Goal: Complete application form

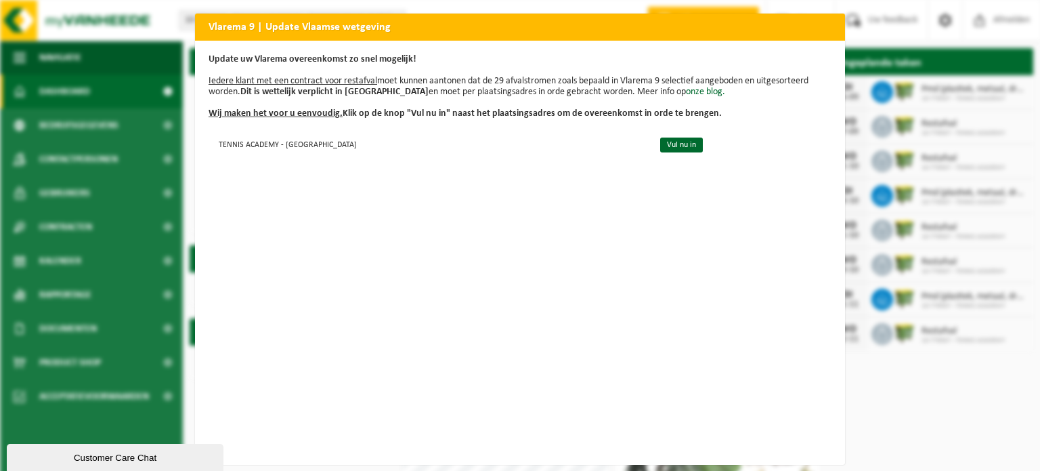
click at [889, 423] on div "Vlarema 9 | Update Vlaamse wetgeving Update uw Vlarema overeenkomst zo snel mog…" at bounding box center [520, 235] width 1040 height 471
click at [922, 383] on div "Vlarema 9 | Update Vlaamse wetgeving Update uw Vlarema overeenkomst zo snel mog…" at bounding box center [520, 235] width 1040 height 471
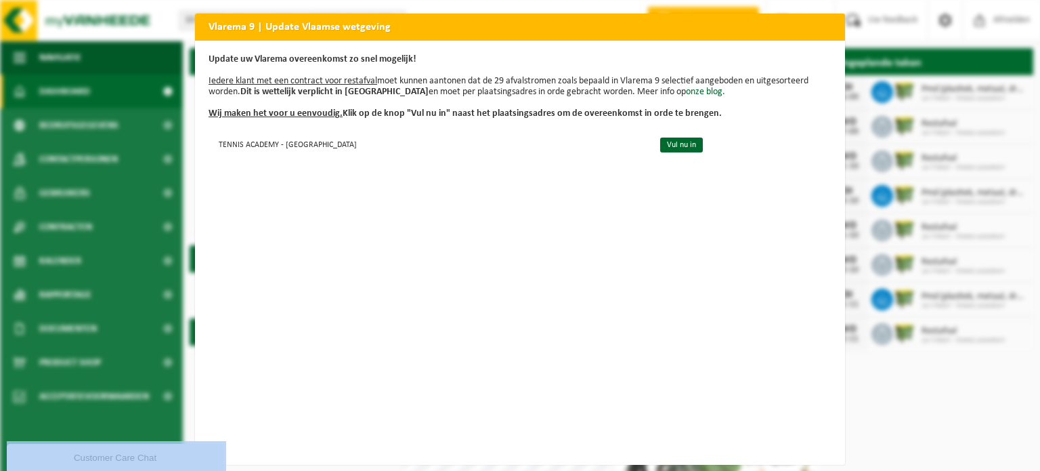
click at [922, 383] on div "Vlarema 9 | Update Vlaamse wetgeving Update uw Vlarema overeenkomst zo snel mog…" at bounding box center [520, 235] width 1040 height 471
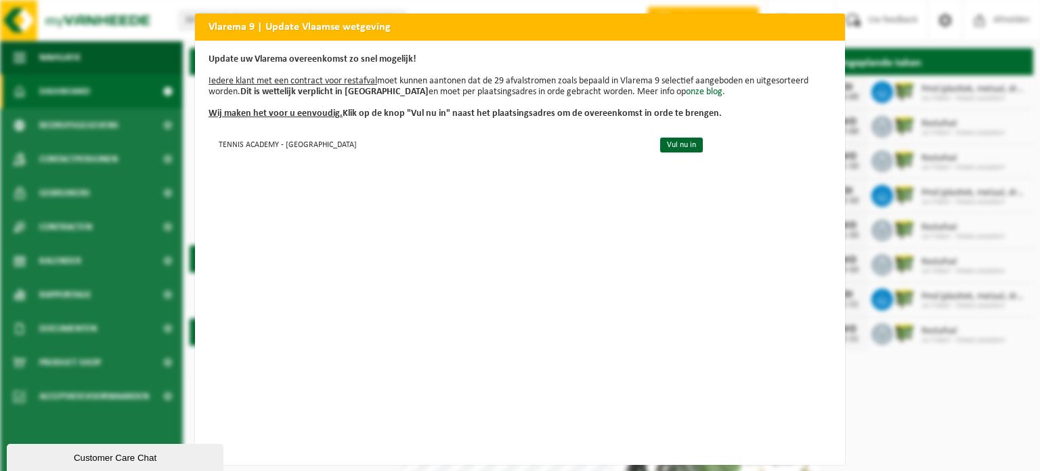
click at [168, 54] on div "Vlarema 9 | Update Vlaamse wetgeving Update uw Vlarema overeenkomst zo snel mog…" at bounding box center [520, 235] width 1040 height 471
click at [671, 140] on link "Vul nu in" at bounding box center [681, 145] width 43 height 15
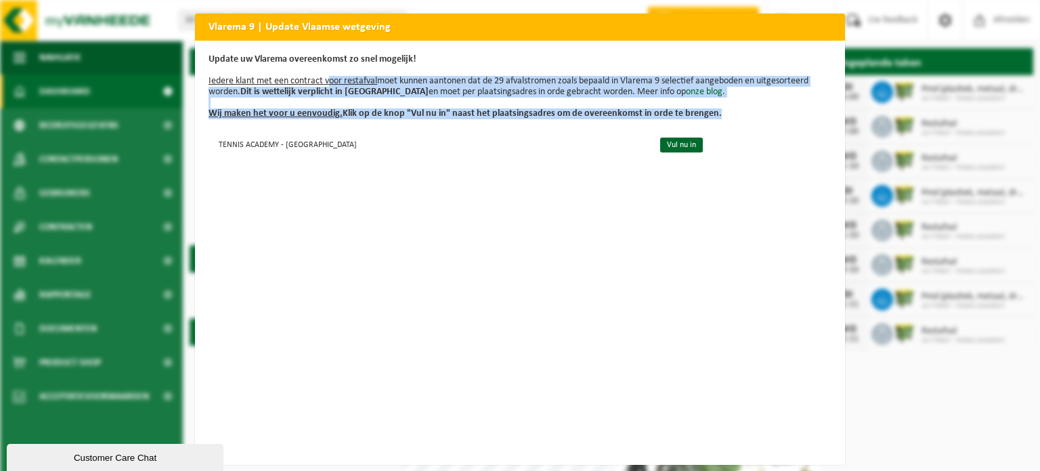
drag, startPoint x: 323, startPoint y: 85, endPoint x: 410, endPoint y: 122, distance: 94.4
click at [410, 122] on div "Update uw Vlarema overeenkomst zo snel mogelijk! Iedere klant met een contract …" at bounding box center [520, 253] width 650 height 424
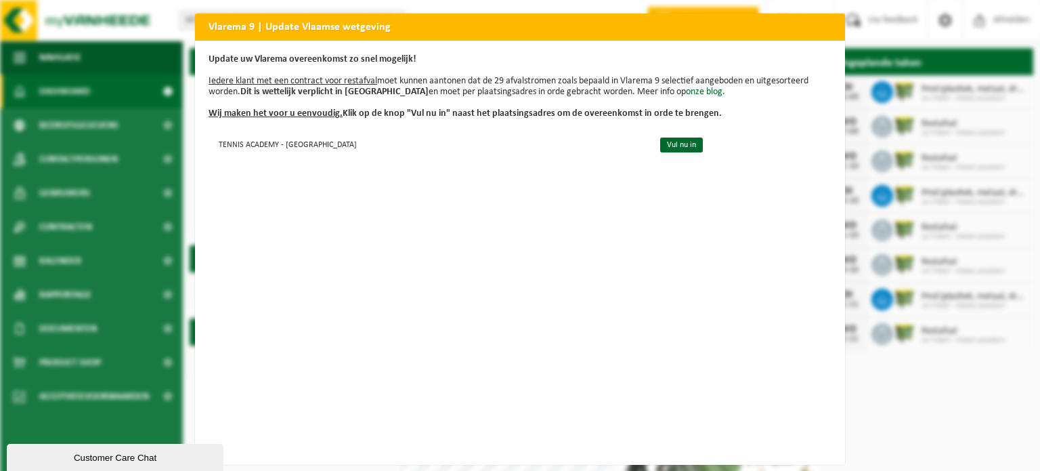
drag, startPoint x: 343, startPoint y: 68, endPoint x: 457, endPoint y: 71, distance: 114.5
click at [457, 71] on p "Update uw Vlarema overeenkomst zo snel mogelijk! Iedere klant met een contract …" at bounding box center [520, 86] width 623 height 65
click at [671, 143] on link "Vul nu in" at bounding box center [681, 145] width 43 height 15
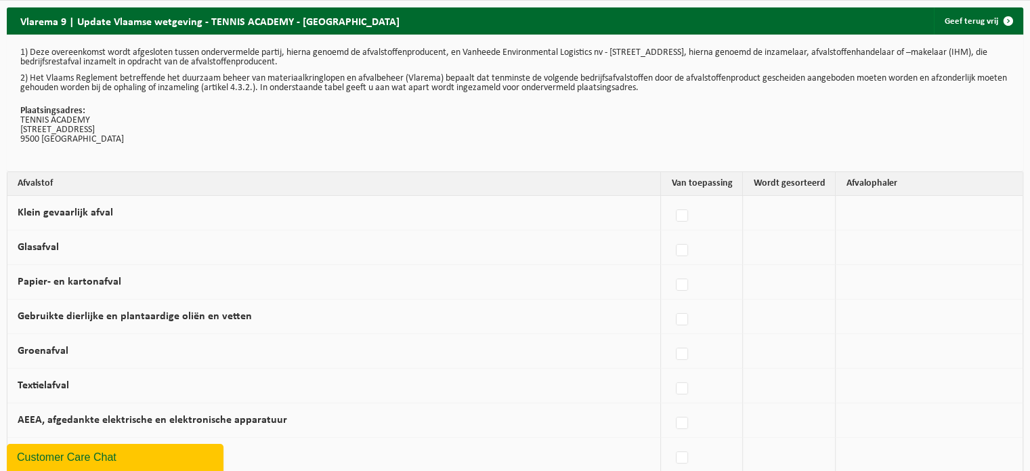
drag, startPoint x: 499, startPoint y: 106, endPoint x: 522, endPoint y: 62, distance: 49.7
click at [522, 62] on div "1) Deze overeenkomst wordt afgesloten tussen ondervermelde partij, hierna genoe…" at bounding box center [515, 103] width 1017 height 137
click at [522, 62] on p "1) Deze overeenkomst wordt afgesloten tussen ondervermelde partij, hierna genoe…" at bounding box center [515, 57] width 990 height 19
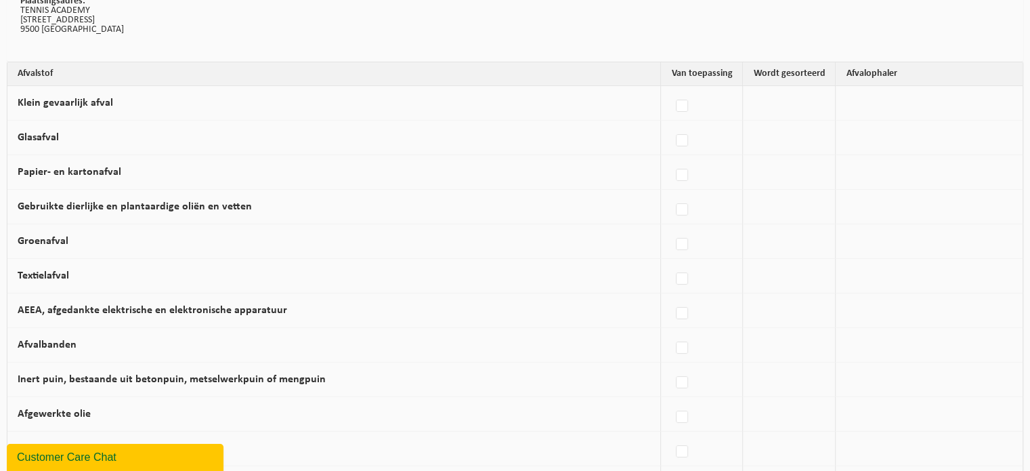
scroll to position [150, 0]
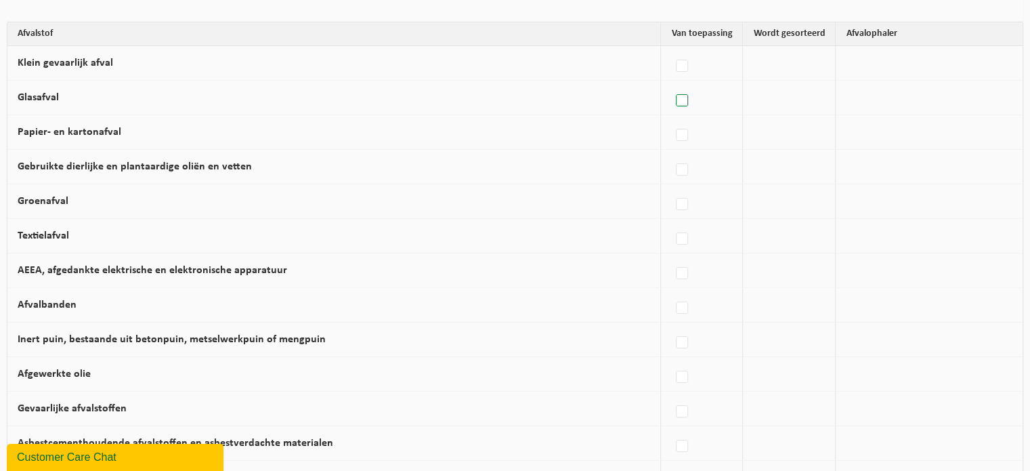
click at [692, 99] on label at bounding box center [682, 101] width 19 height 20
click at [671, 84] on input "Glasafval" at bounding box center [671, 83] width 1 height 1
checkbox input "true"
click at [864, 102] on span "Vanheede Environmental Logistics" at bounding box center [917, 97] width 148 height 19
click at [864, 89] on span "Vanheede Environmental Logistics" at bounding box center [917, 97] width 148 height 19
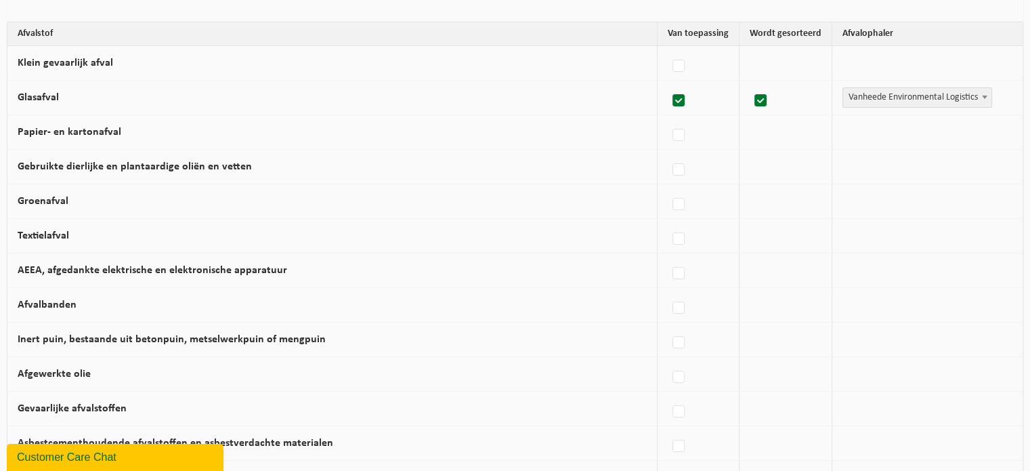
click at [764, 96] on label at bounding box center [761, 101] width 19 height 20
click at [750, 84] on input "checkbox" at bounding box center [749, 83] width 1 height 1
checkbox input "false"
click at [690, 95] on label at bounding box center [682, 101] width 19 height 20
click at [671, 84] on input "Glasafval" at bounding box center [671, 83] width 1 height 1
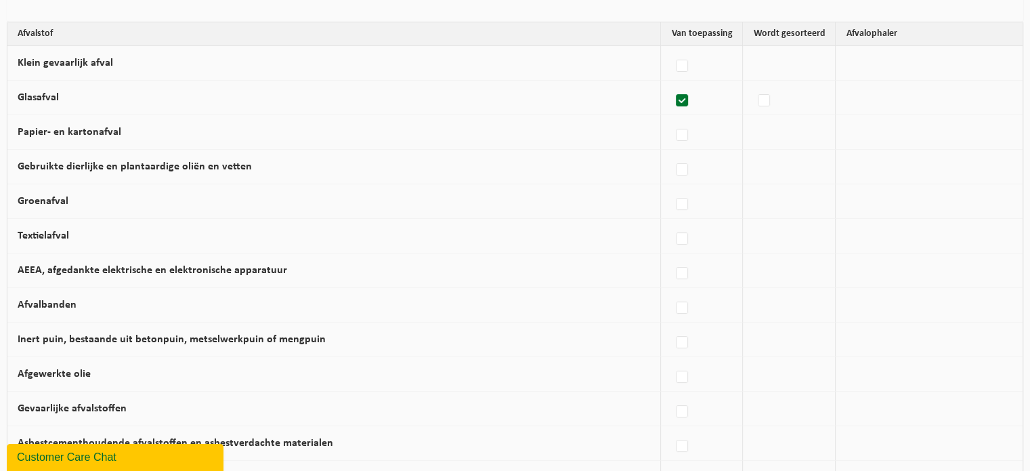
checkbox input "false"
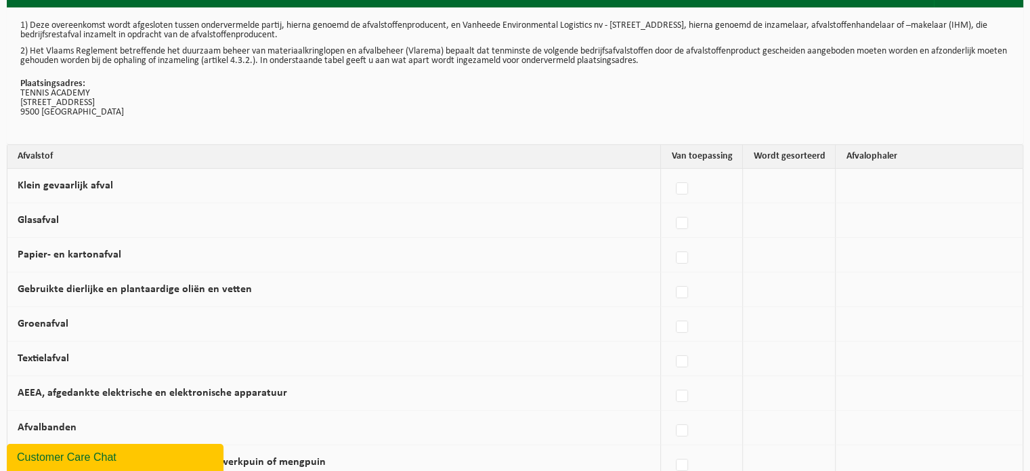
scroll to position [0, 0]
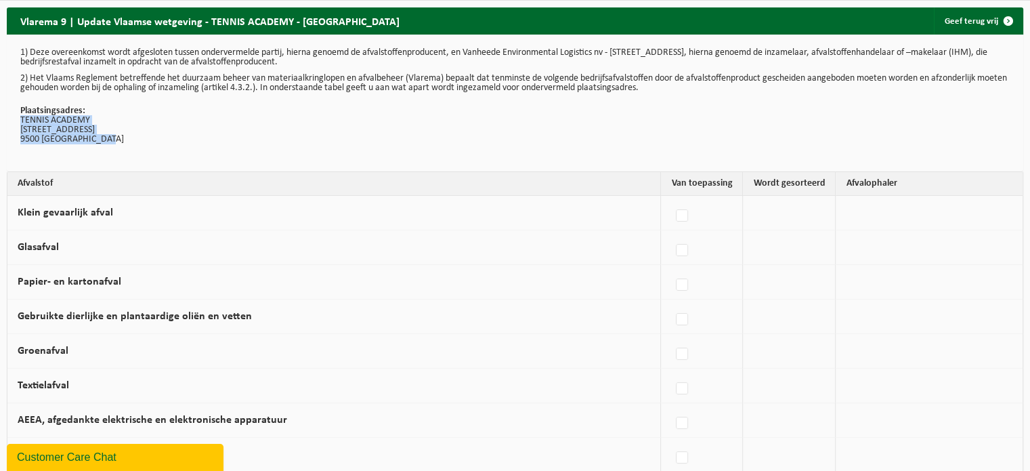
drag, startPoint x: 127, startPoint y: 119, endPoint x: 145, endPoint y: 165, distance: 49.6
click at [145, 165] on div "1) Deze overeenkomst wordt afgesloten tussen ondervermelde partij, hierna genoe…" at bounding box center [515, 103] width 1017 height 137
click at [447, 114] on p "Plaatsingsadres: TENNIS ACADEMY HOGEWEG 139 9500 GERAARDSBERGEN" at bounding box center [515, 125] width 990 height 38
drag, startPoint x: 564, startPoint y: 58, endPoint x: 734, endPoint y: 77, distance: 171.0
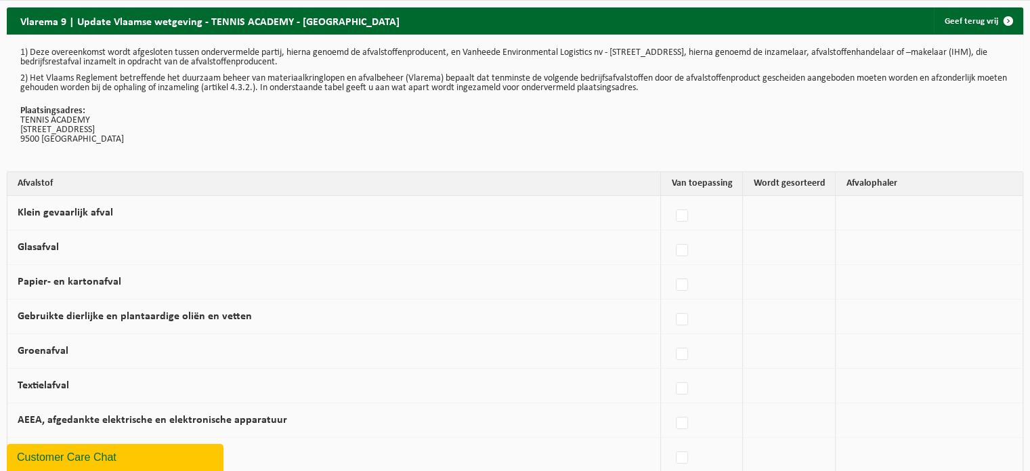
click at [734, 77] on div "1) Deze overeenkomst wordt afgesloten tussen ondervermelde partij, hierna genoe…" at bounding box center [515, 103] width 1017 height 137
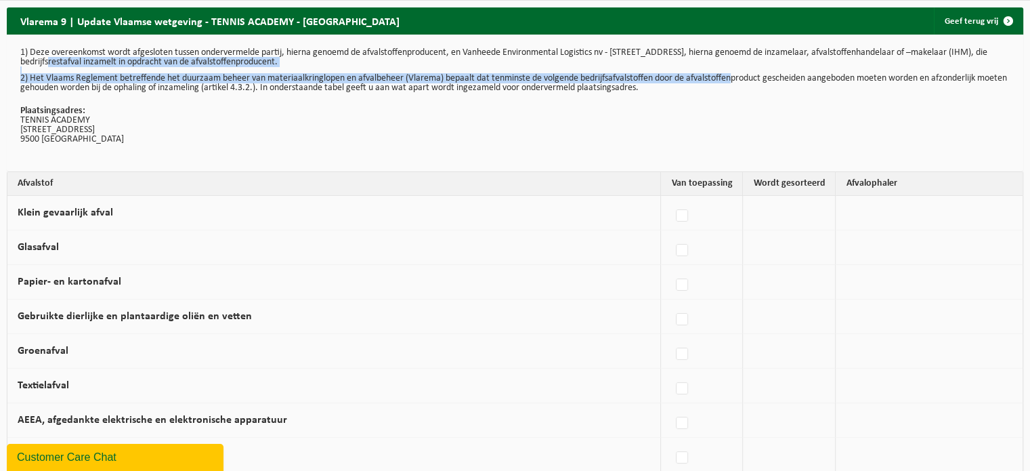
drag, startPoint x: 734, startPoint y: 77, endPoint x: 38, endPoint y: 62, distance: 695.8
click at [38, 62] on div "1) Deze overeenkomst wordt afgesloten tussen ondervermelde partij, hierna genoe…" at bounding box center [515, 103] width 1017 height 137
click at [38, 62] on p "1) Deze overeenkomst wordt afgesloten tussen ondervermelde partij, hierna genoe…" at bounding box center [515, 57] width 990 height 19
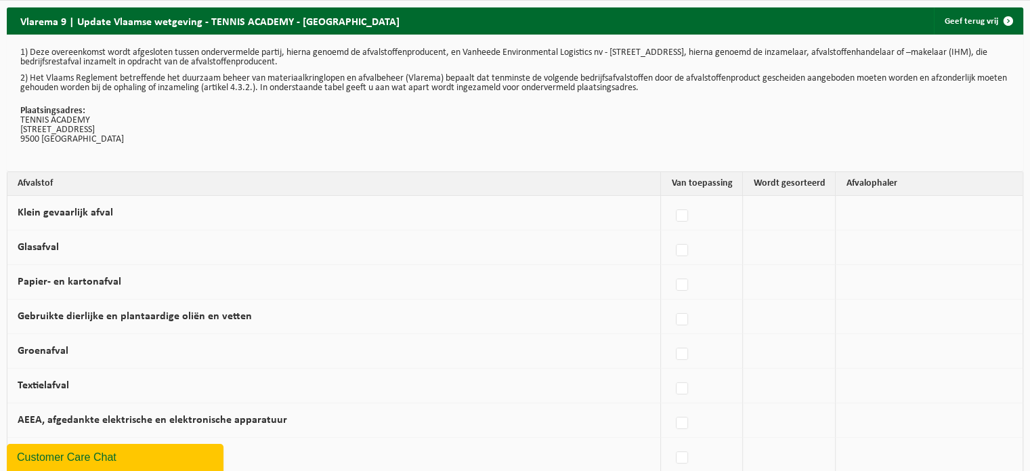
click at [38, 62] on p "1) Deze overeenkomst wordt afgesloten tussen ondervermelde partij, hierna genoe…" at bounding box center [515, 57] width 990 height 19
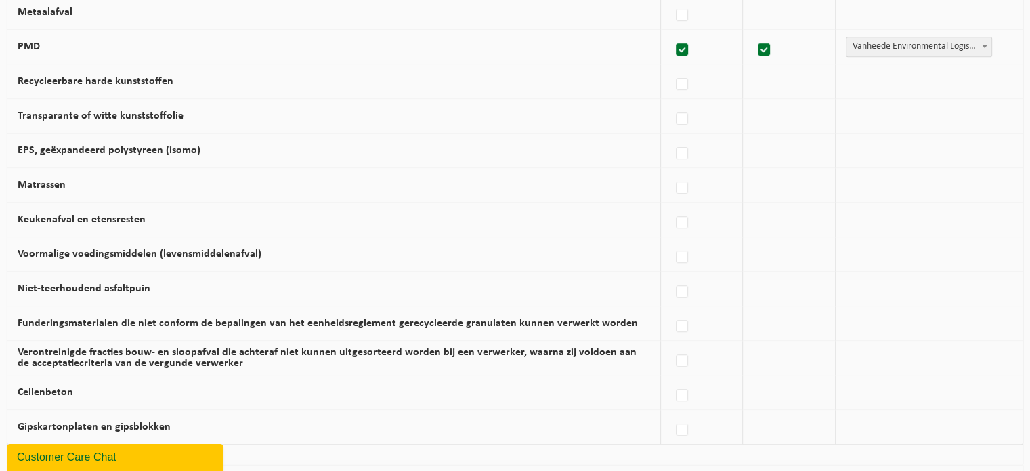
scroll to position [627, 0]
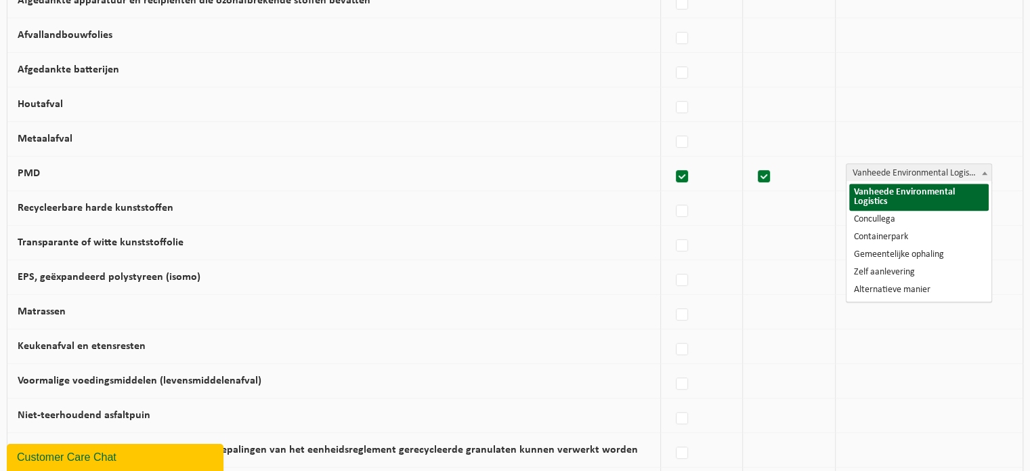
click at [898, 166] on span "Vanheede Environmental Logistics" at bounding box center [919, 173] width 145 height 19
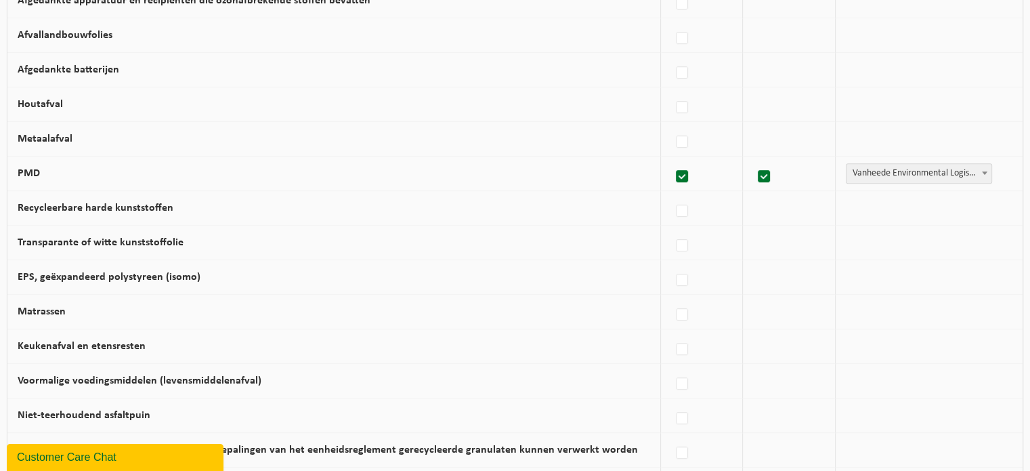
click at [898, 166] on span "Vanheede Environmental Logistics" at bounding box center [919, 173] width 145 height 19
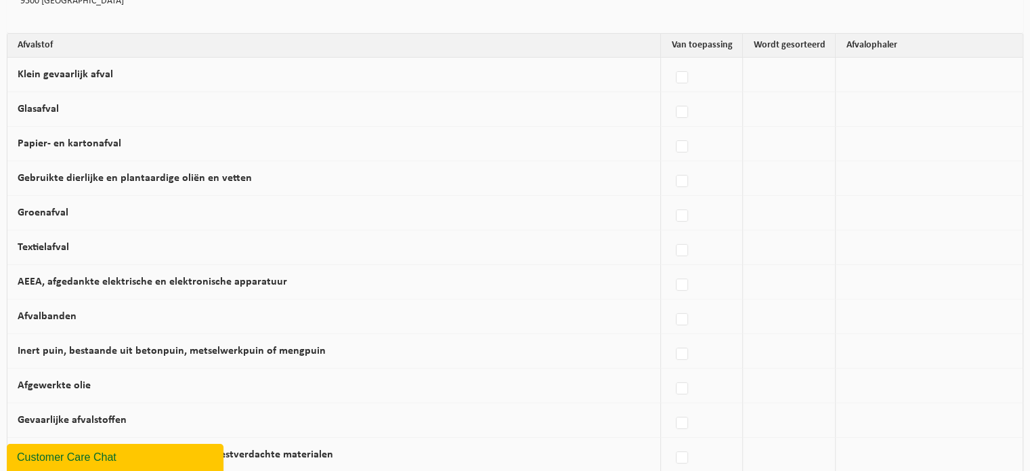
scroll to position [0, 0]
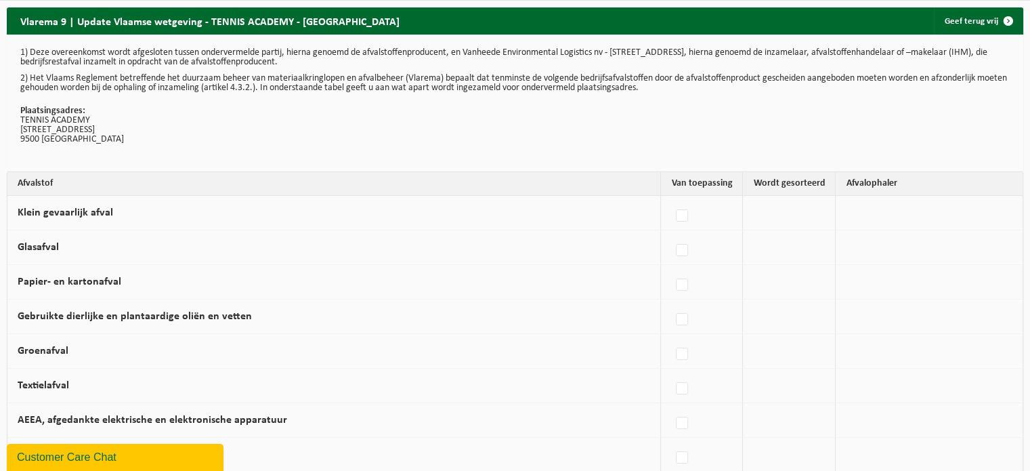
click at [217, 14] on h2 "Vlarema 9 | Update Vlaamse wetgeving - TENNIS ACADEMY - [GEOGRAPHIC_DATA]" at bounding box center [210, 20] width 406 height 26
click at [395, 31] on h2 "Vlarema 9 | Update Vlaamse wetgeving - TENNIS ACADEMY - [GEOGRAPHIC_DATA]" at bounding box center [210, 20] width 406 height 26
click at [396, 30] on h2 "Vlarema 9 | Update Vlaamse wetgeving - TENNIS ACADEMY - [GEOGRAPHIC_DATA]" at bounding box center [210, 20] width 406 height 26
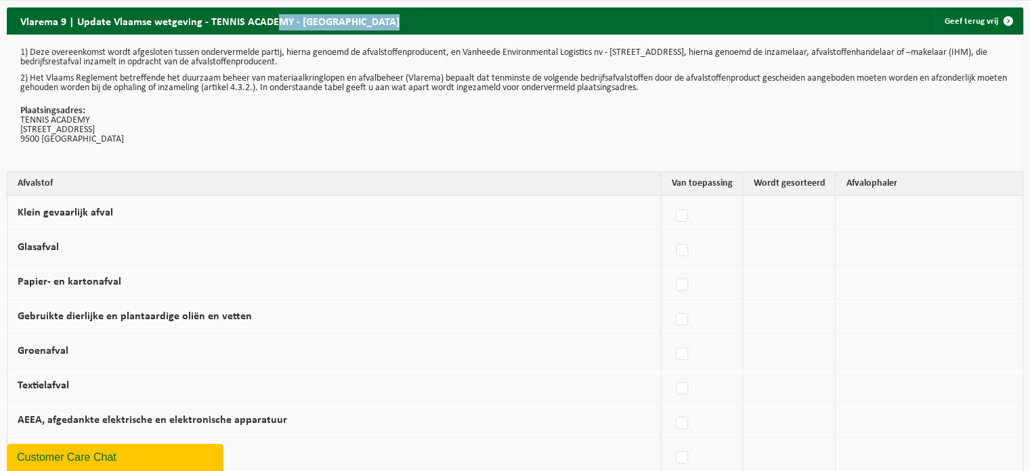
drag, startPoint x: 276, startPoint y: 22, endPoint x: 417, endPoint y: 18, distance: 140.9
click at [417, 18] on div "Vlarema 9 | Update Vlaamse wetgeving - TENNIS ACADEMY - GERAARDSBERGEN Geef ter…" at bounding box center [515, 20] width 1017 height 27
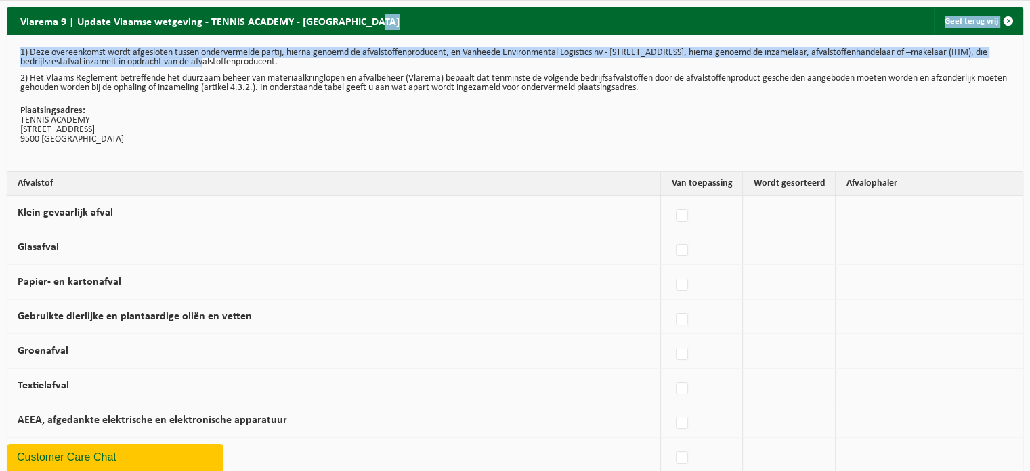
drag, startPoint x: 381, startPoint y: 26, endPoint x: 190, endPoint y: 65, distance: 195.5
click at [190, 65] on p "1) Deze overeenkomst wordt afgesloten tussen ondervermelde partij, hierna genoe…" at bounding box center [515, 57] width 990 height 19
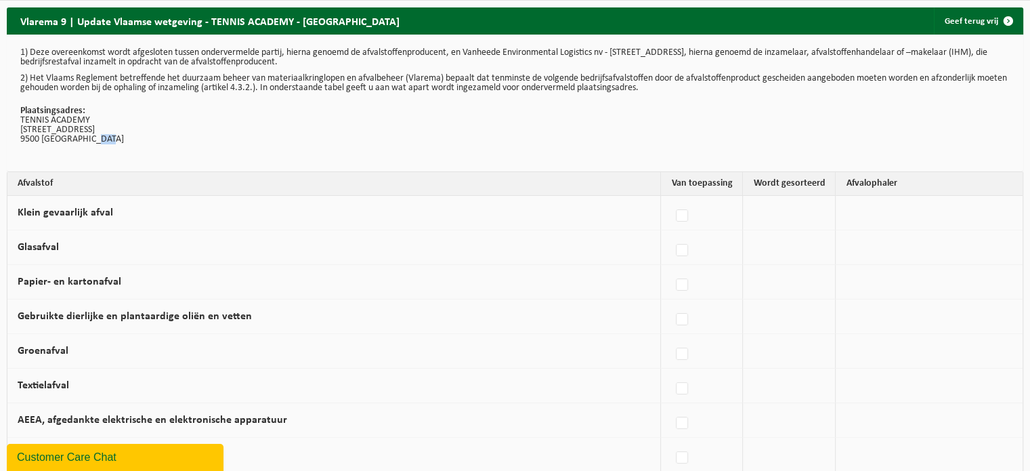
drag, startPoint x: 98, startPoint y: 137, endPoint x: 138, endPoint y: 137, distance: 40.0
click at [138, 137] on p "Plaatsingsadres: TENNIS ACADEMY HOGEWEG 139 9500 GERAARDSBERGEN" at bounding box center [515, 125] width 990 height 38
drag, startPoint x: 138, startPoint y: 137, endPoint x: 0, endPoint y: 122, distance: 139.0
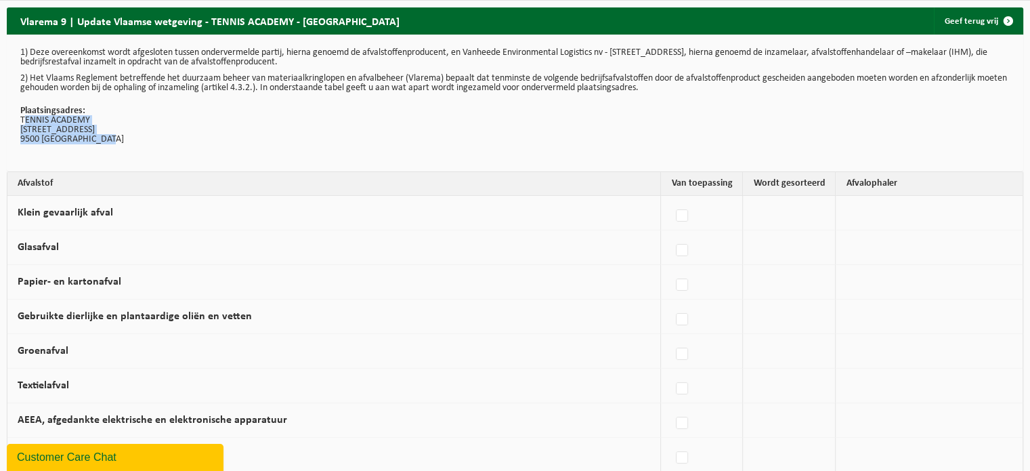
click at [95, 141] on p "Plaatsingsadres: TENNIS ACADEMY HOGEWEG 139 9500 GERAARDSBERGEN" at bounding box center [515, 125] width 990 height 38
drag, startPoint x: 130, startPoint y: 138, endPoint x: 19, endPoint y: 123, distance: 112.1
click at [19, 123] on div "1) Deze overeenkomst wordt afgesloten tussen ondervermelde partij, hierna genoe…" at bounding box center [515, 103] width 1017 height 137
click at [49, 123] on p "Plaatsingsadres: TENNIS ACADEMY HOGEWEG 139 9500 GERAARDSBERGEN" at bounding box center [515, 125] width 990 height 38
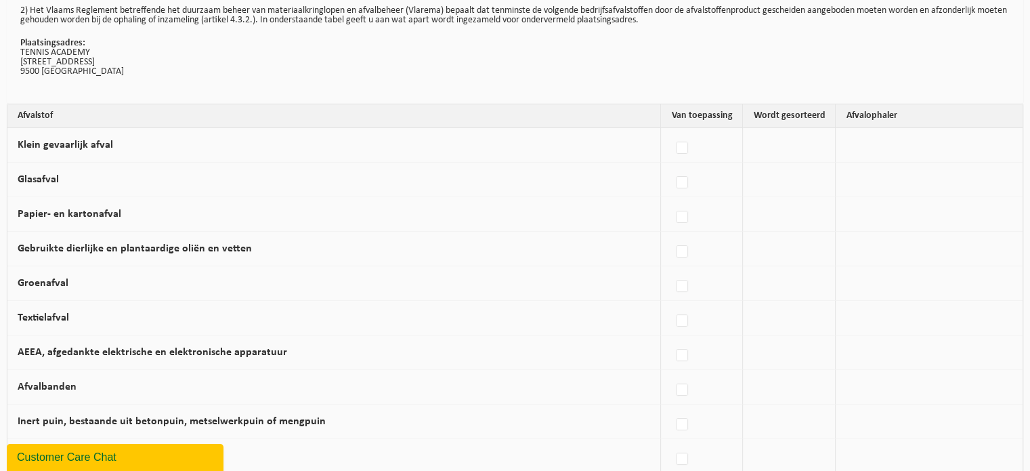
scroll to position [69, 0]
click at [689, 145] on label at bounding box center [682, 147] width 19 height 20
click at [671, 130] on input "Klein gevaarlijk afval" at bounding box center [671, 129] width 1 height 1
checkbox input "true"
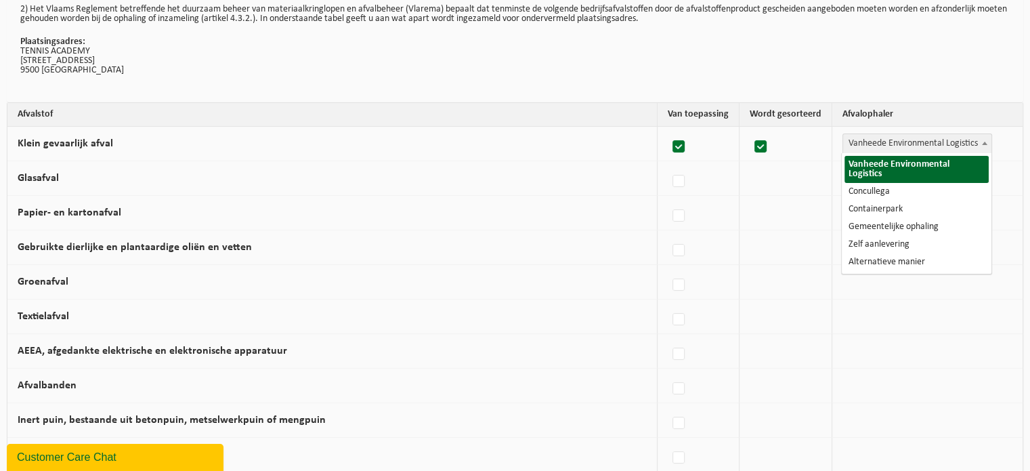
click at [942, 149] on span "Vanheede Environmental Logistics" at bounding box center [917, 143] width 148 height 19
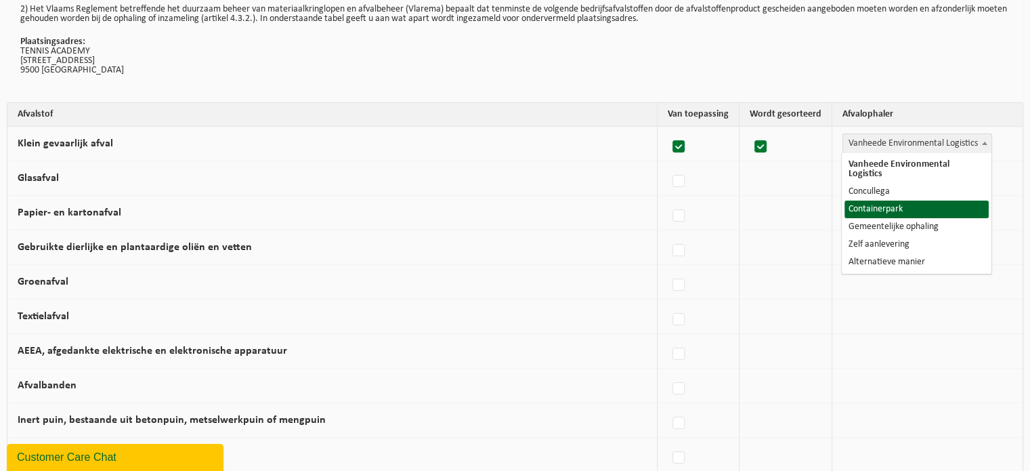
select select "Containerpark"
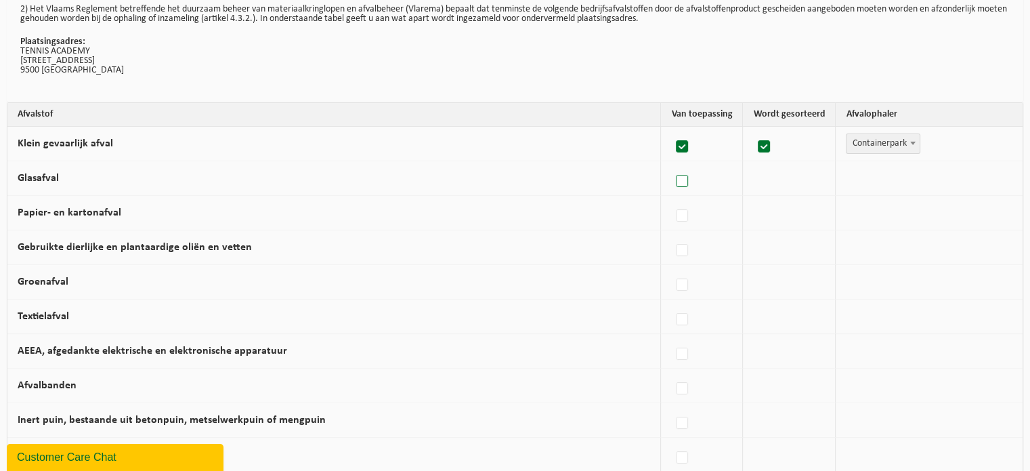
click at [692, 175] on label at bounding box center [682, 181] width 19 height 20
click at [671, 165] on input "Glasafval" at bounding box center [671, 164] width 1 height 1
checkbox input "true"
click at [890, 179] on span "Vanheede Environmental Logistics" at bounding box center [917, 178] width 148 height 19
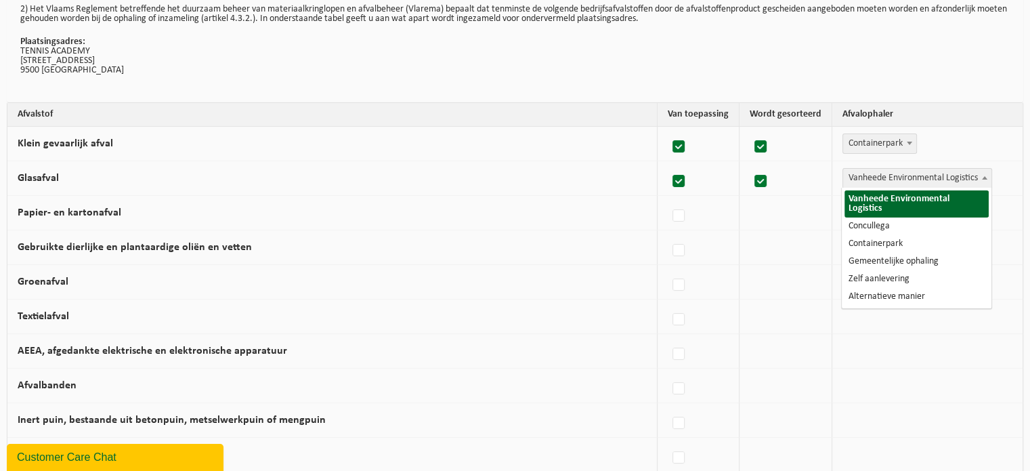
click at [891, 135] on span "Containerpark" at bounding box center [879, 143] width 73 height 19
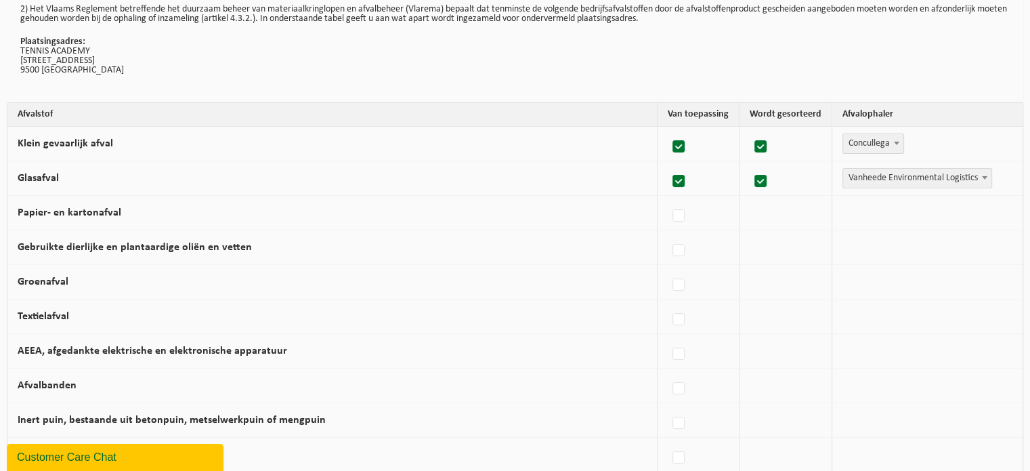
click at [971, 135] on div "Vanheede Environmental Logistics Concullega Containerpark Gemeentelijke ophalin…" at bounding box center [924, 143] width 163 height 20
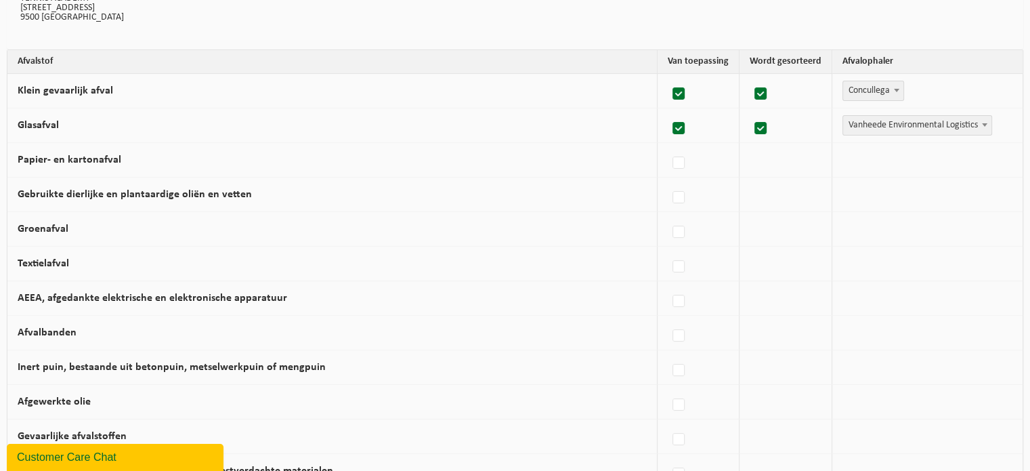
scroll to position [143, 0]
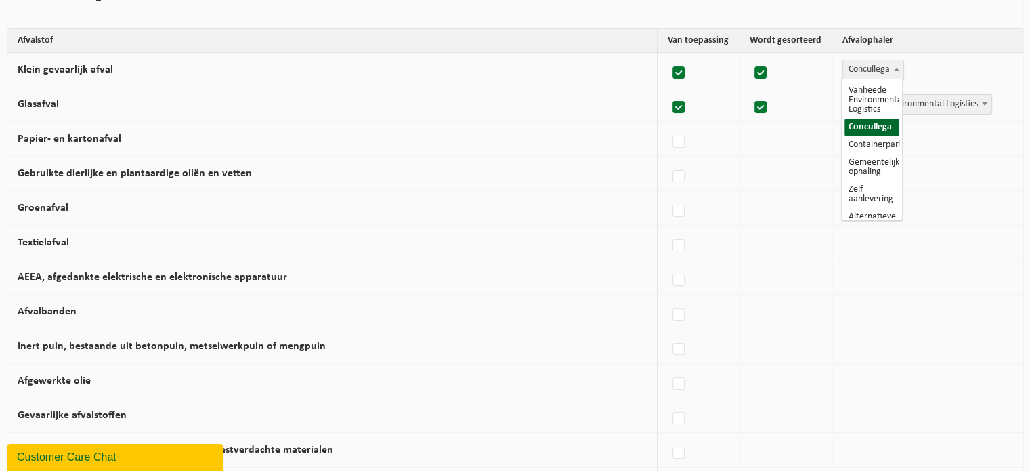
click at [854, 76] on span "Concullega" at bounding box center [873, 69] width 60 height 19
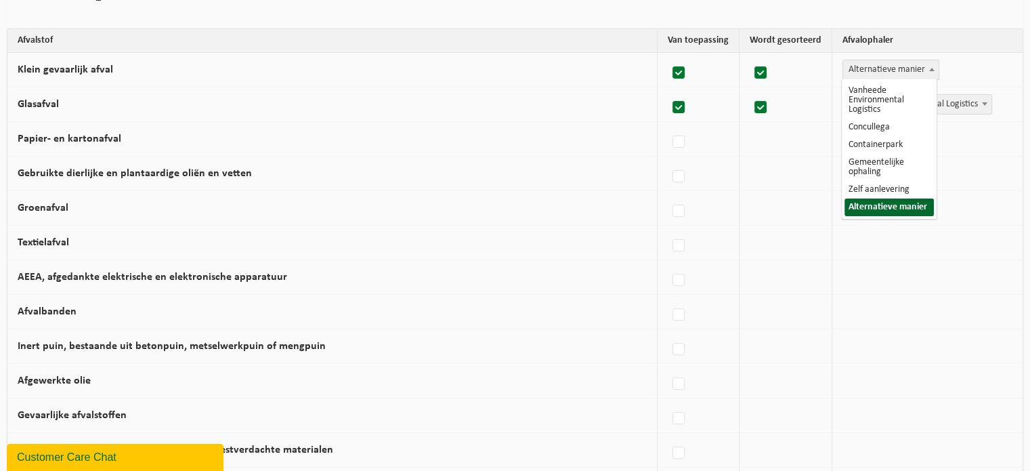
click at [918, 68] on span "Alternatieve manier" at bounding box center [891, 69] width 96 height 19
select select "Containerpark"
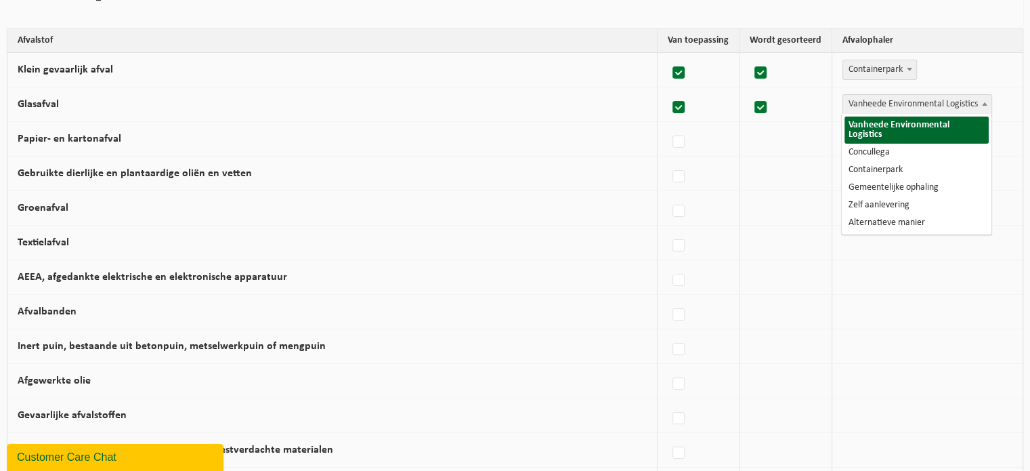
click at [918, 110] on span "Vanheede Environmental Logistics" at bounding box center [917, 104] width 148 height 19
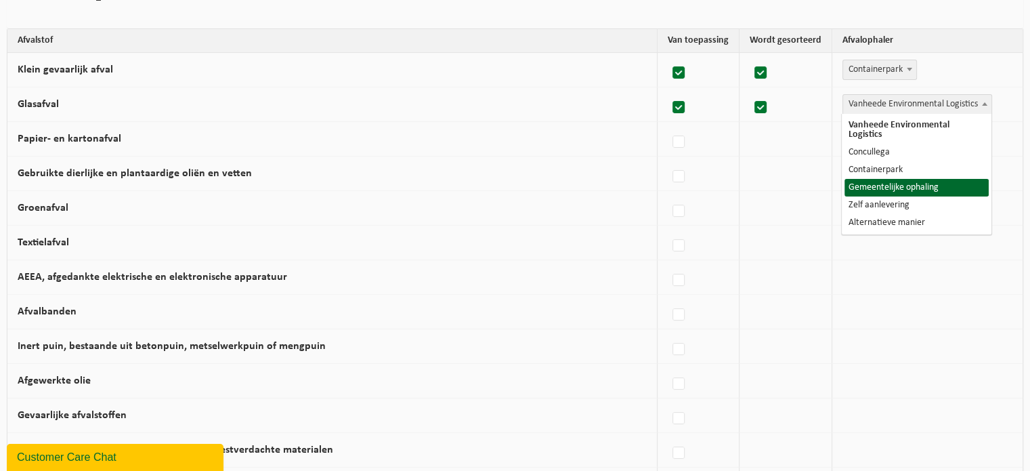
select select "Gemeentelijke ophaling"
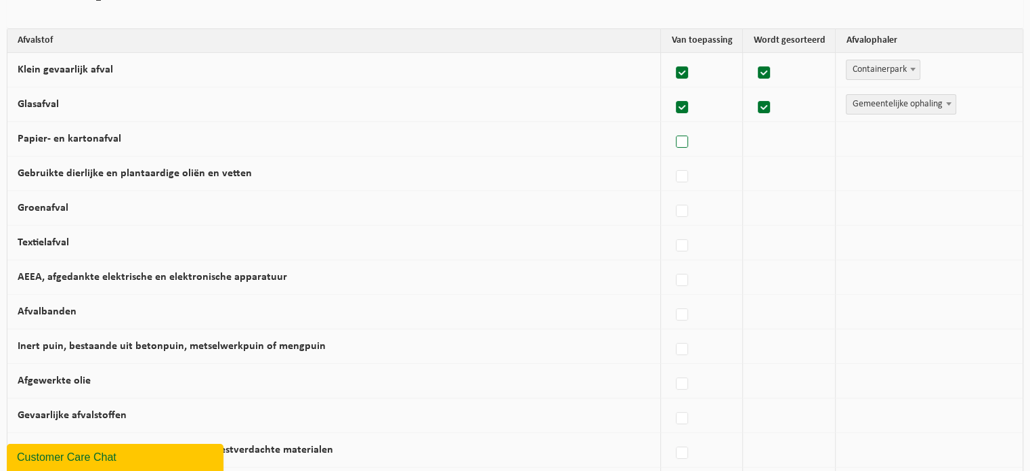
click at [677, 138] on label at bounding box center [682, 142] width 19 height 20
click at [671, 125] on input "Papier- en kartonafval" at bounding box center [671, 125] width 1 height 1
checkbox input "true"
click at [933, 138] on span "Vanheede Environmental Logistics" at bounding box center [917, 138] width 148 height 19
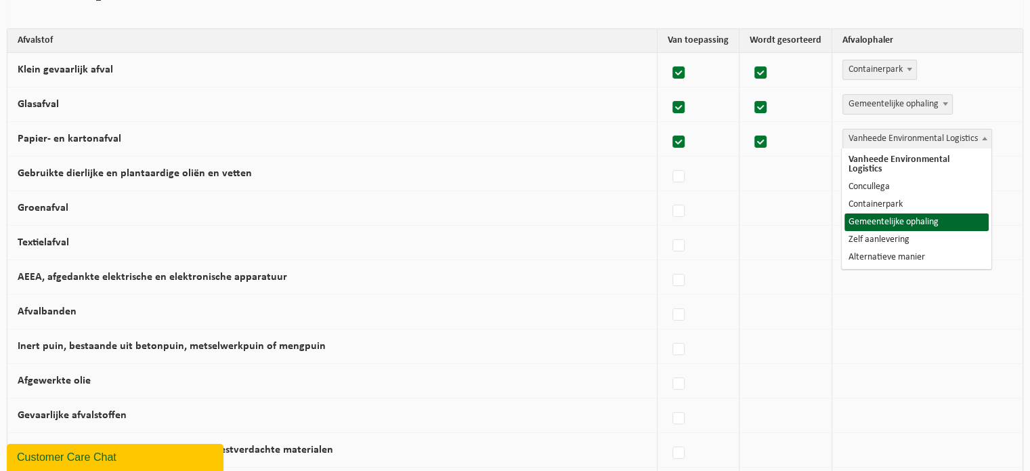
select select "Gemeentelijke ophaling"
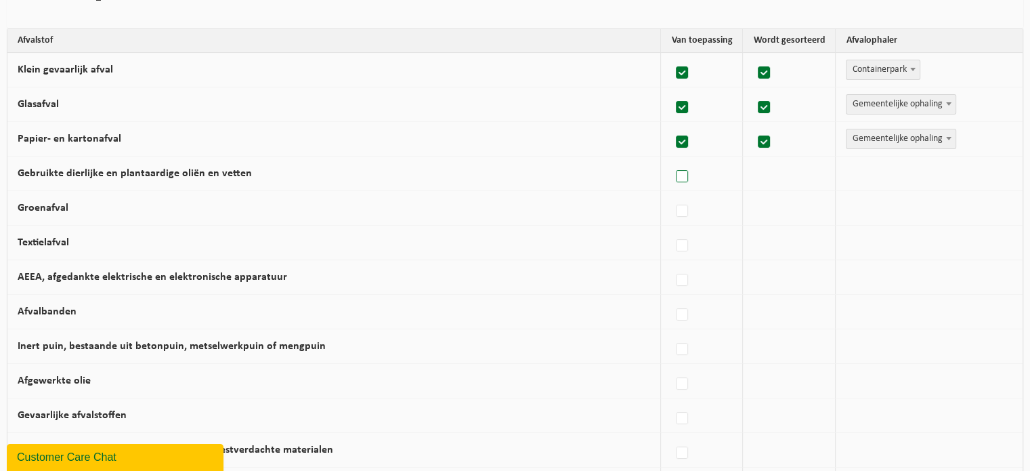
click at [685, 181] on label at bounding box center [682, 177] width 19 height 20
click at [671, 160] on input "Gebruikte dierlijke en plantaardige oliën en vetten" at bounding box center [671, 159] width 1 height 1
checkbox input "true"
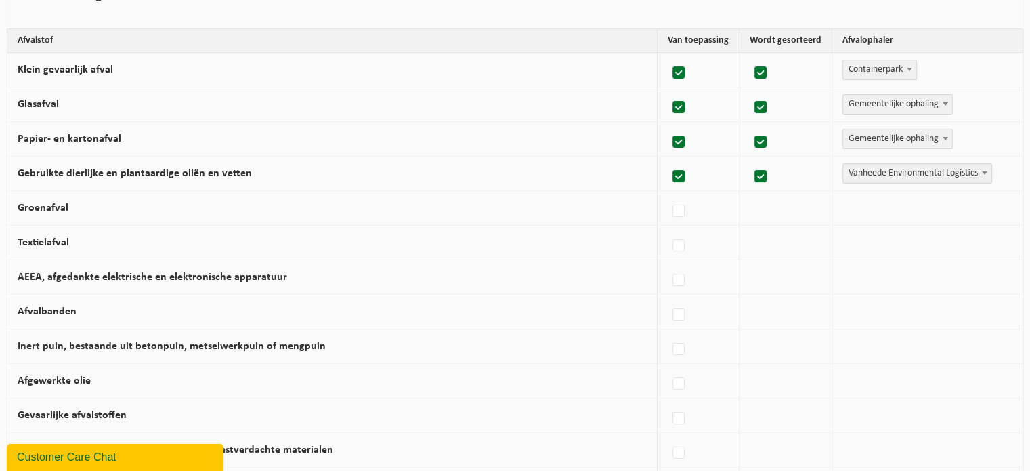
click at [932, 173] on span "Vanheede Environmental Logistics" at bounding box center [917, 173] width 148 height 19
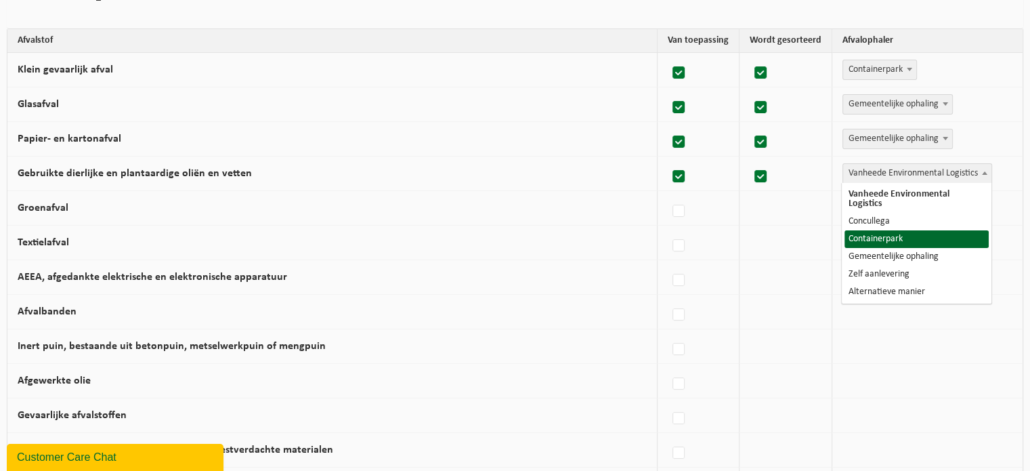
select select "Containerpark"
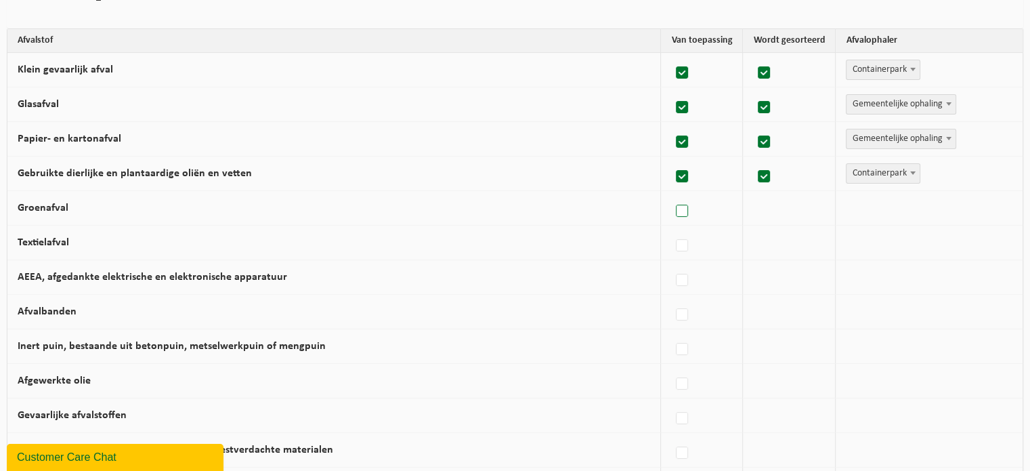
click at [683, 205] on label at bounding box center [682, 211] width 19 height 20
click at [671, 194] on input "Groenafval" at bounding box center [671, 194] width 1 height 1
checkbox input "true"
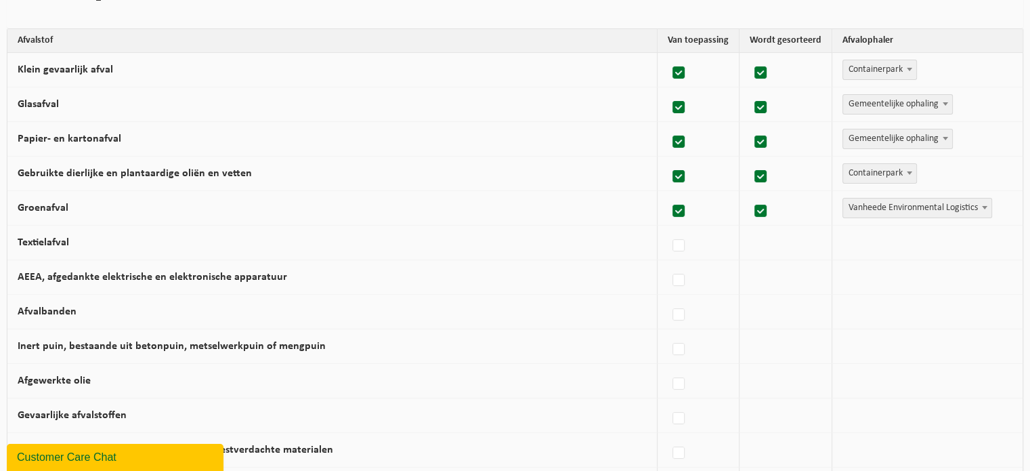
click at [978, 206] on span at bounding box center [985, 207] width 14 height 18
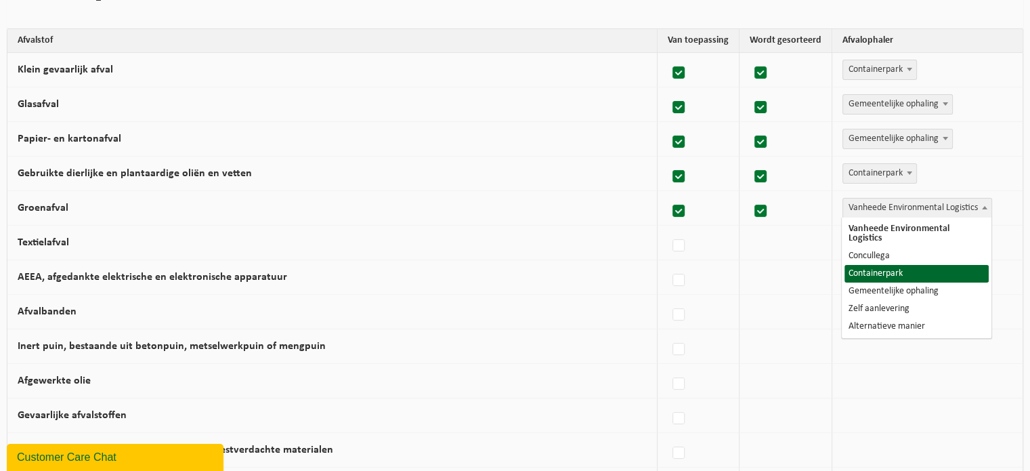
select select "Containerpark"
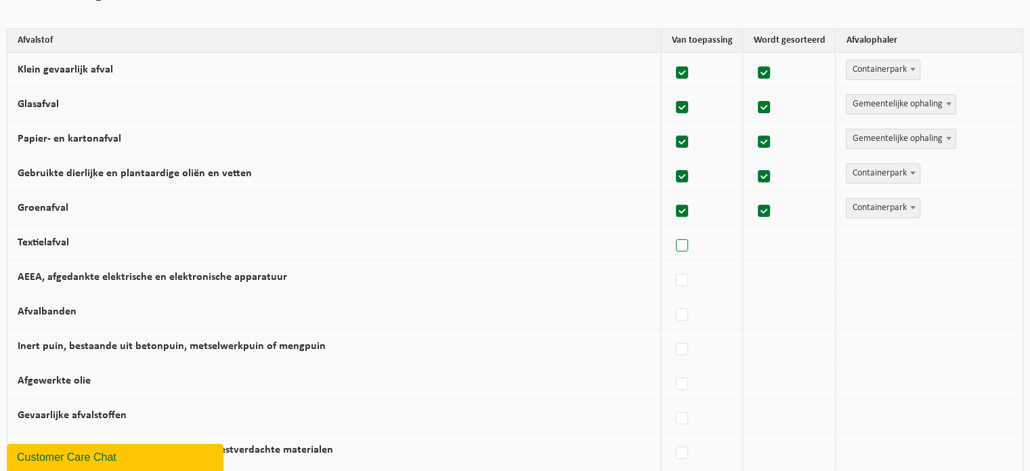
click at [685, 243] on label at bounding box center [682, 246] width 19 height 20
click at [671, 229] on input "Textielafval" at bounding box center [671, 228] width 1 height 1
checkbox input "true"
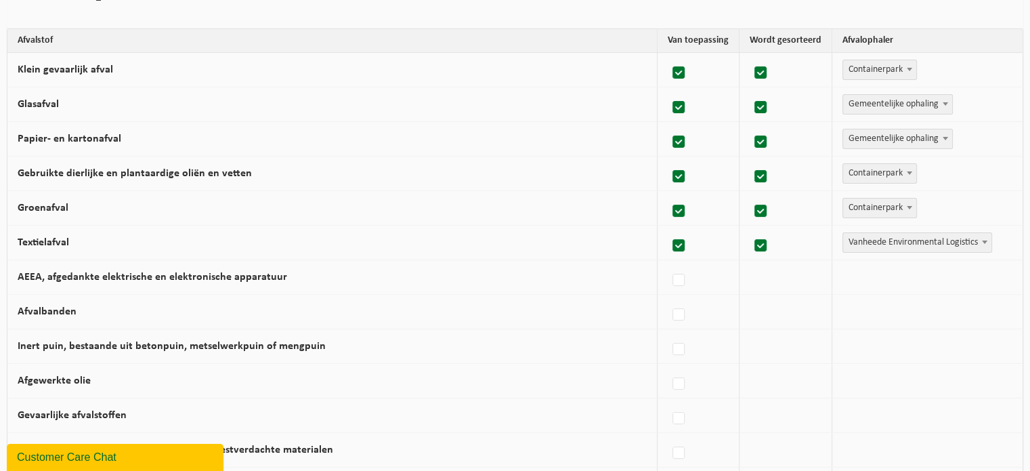
click at [901, 242] on span "Vanheede Environmental Logistics" at bounding box center [917, 242] width 148 height 19
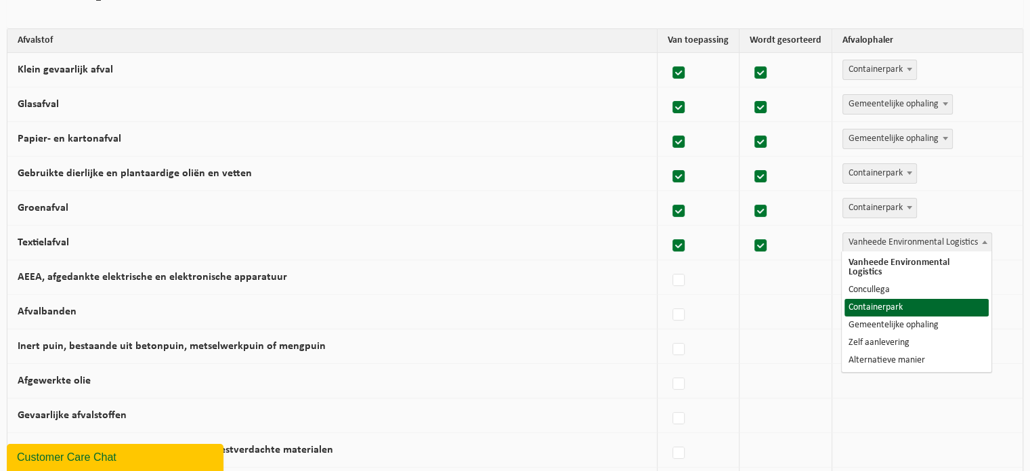
select select "Containerpark"
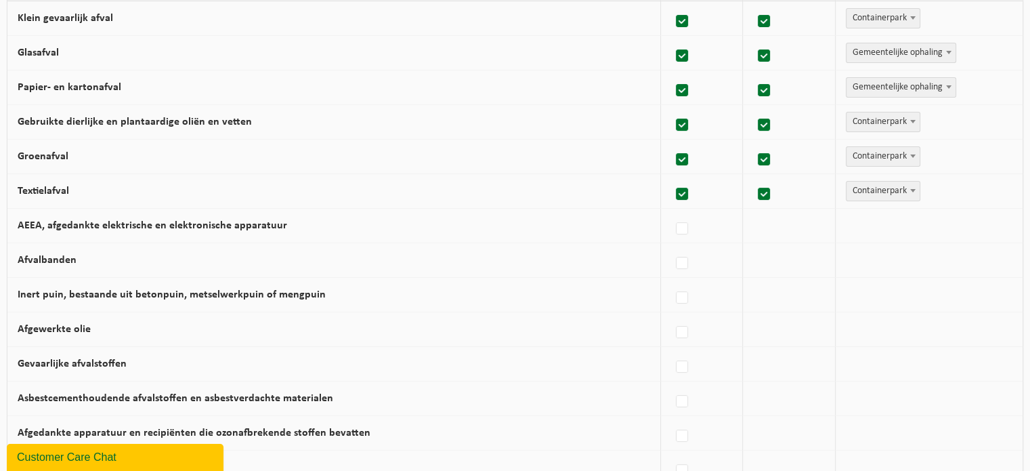
scroll to position [195, 0]
click at [685, 223] on label at bounding box center [682, 228] width 19 height 20
click at [671, 211] on input "AEEA, afgedankte elektrische en elektronische apparatuur" at bounding box center [671, 211] width 1 height 1
checkbox input "true"
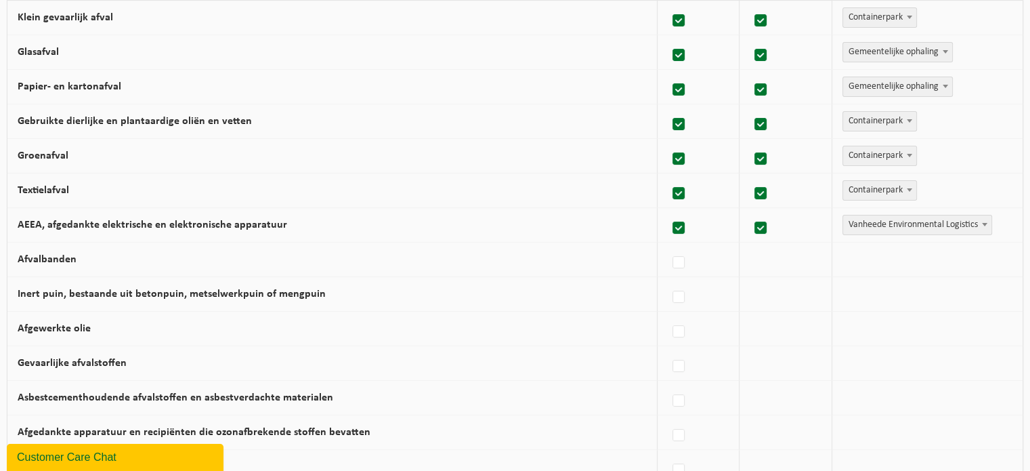
click at [861, 224] on span "Vanheede Environmental Logistics" at bounding box center [917, 224] width 148 height 19
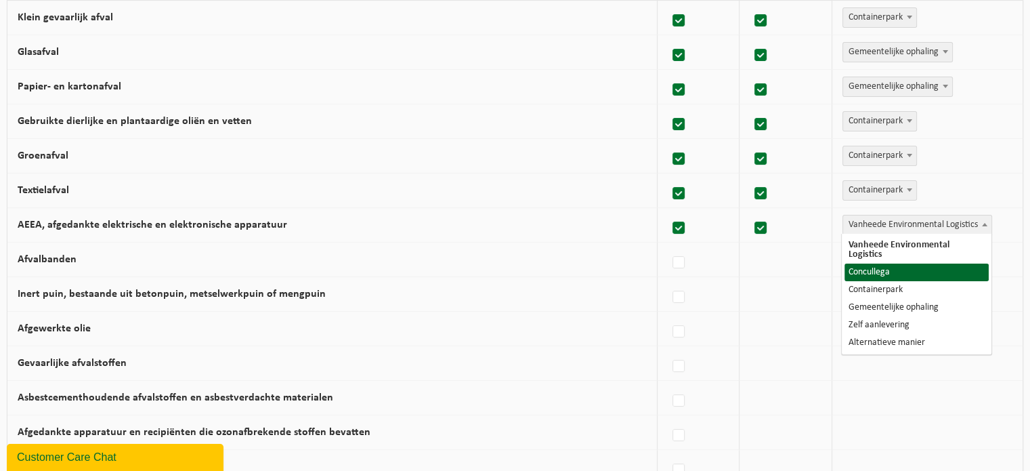
select select "Concullega"
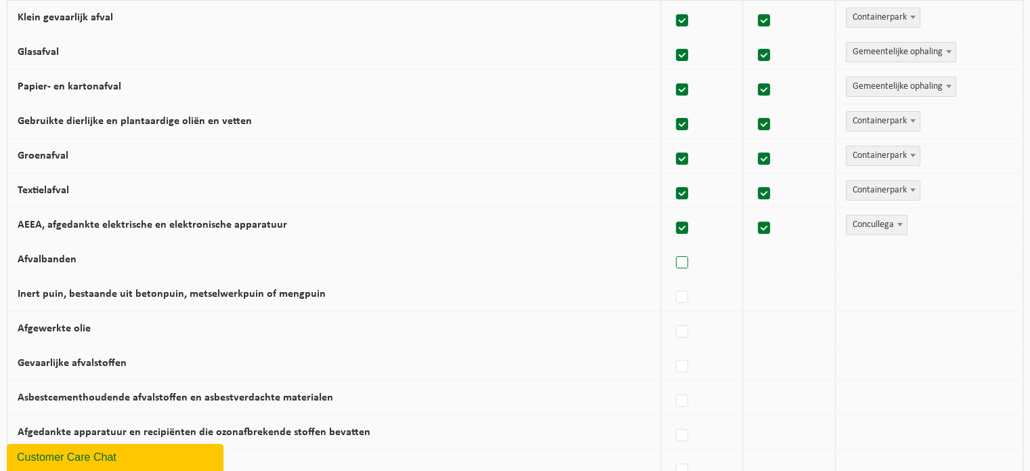
click at [685, 263] on label at bounding box center [682, 263] width 19 height 20
click at [671, 246] on input "Afvalbanden" at bounding box center [671, 245] width 1 height 1
checkbox input "true"
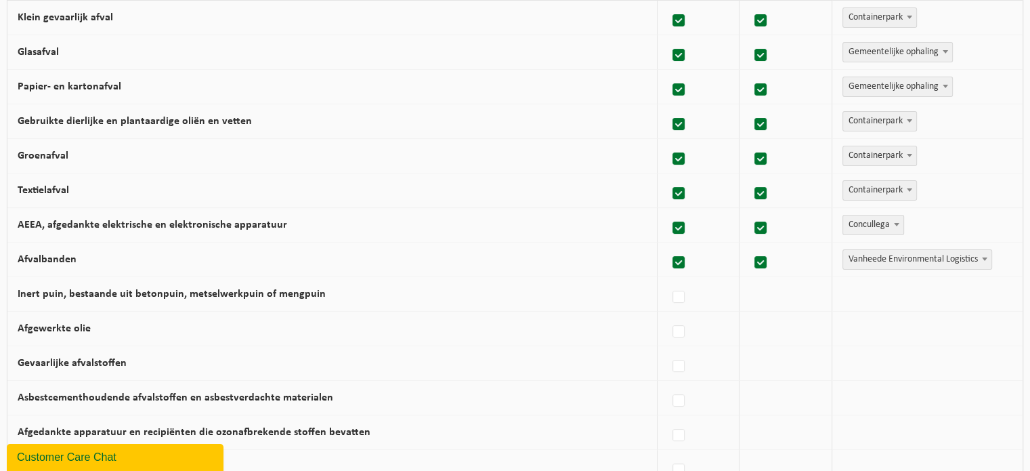
click at [906, 264] on span "Vanheede Environmental Logistics" at bounding box center [917, 259] width 148 height 19
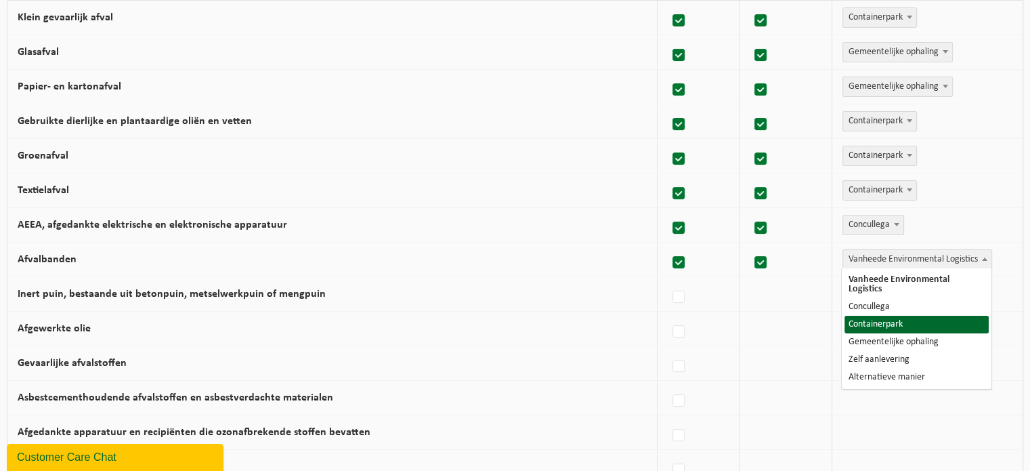
select select "Containerpark"
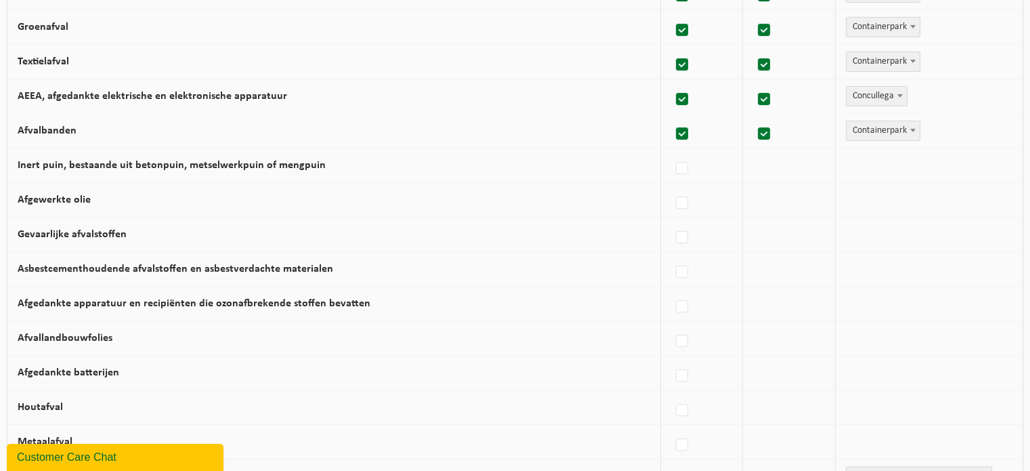
scroll to position [325, 0]
click at [690, 165] on label at bounding box center [682, 167] width 19 height 20
click at [671, 150] on input "Inert puin, bestaande uit betonpuin, metselwerkpuin of mengpuin" at bounding box center [671, 150] width 1 height 1
checkbox input "true"
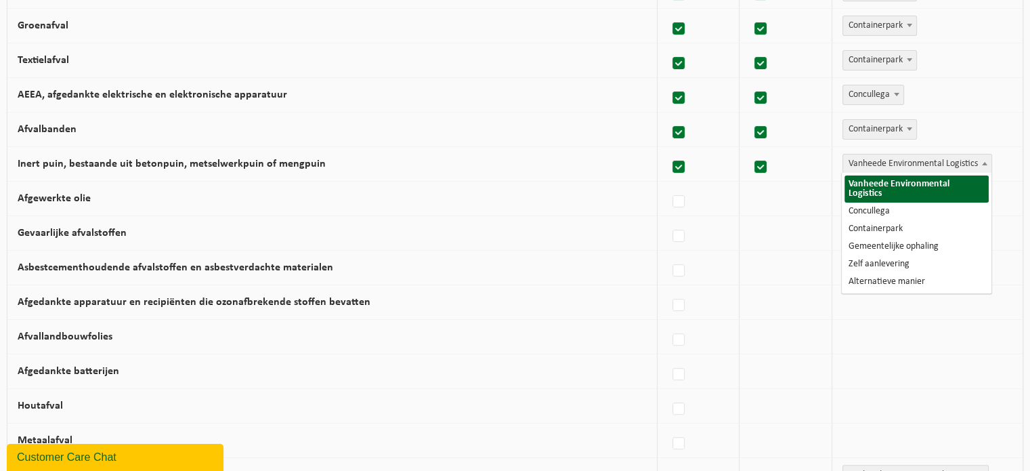
click at [873, 171] on body "Vestiging: 10-779507 - TENNIS ACADEMY - GERAARDSBERGEN 10-779507 - TENNIS ACADE…" at bounding box center [515, 357] width 1030 height 1364
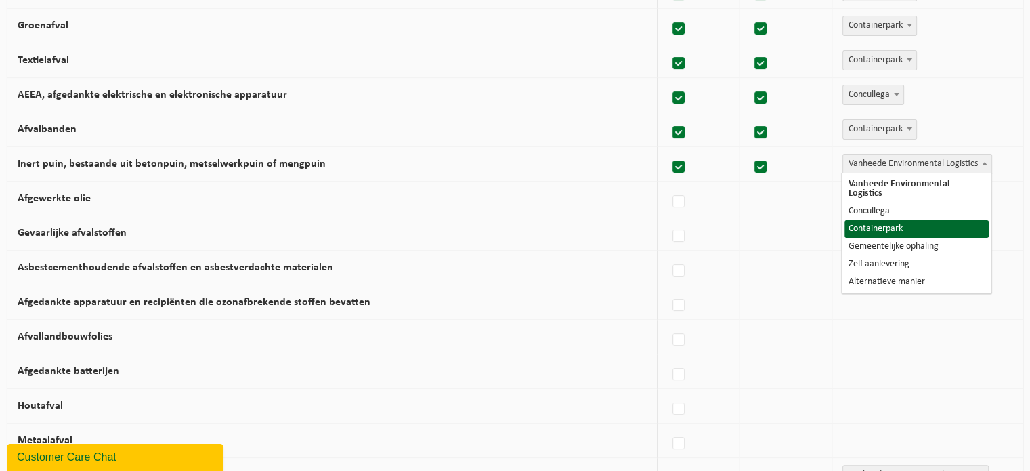
select select "Containerpark"
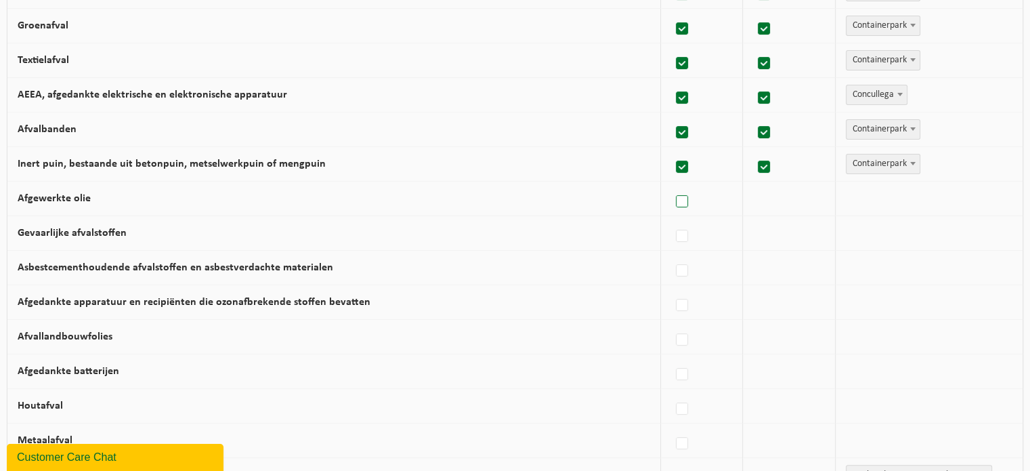
click at [691, 200] on label at bounding box center [682, 202] width 19 height 20
click at [671, 185] on input "Afgewerkte olie" at bounding box center [671, 184] width 1 height 1
checkbox input "true"
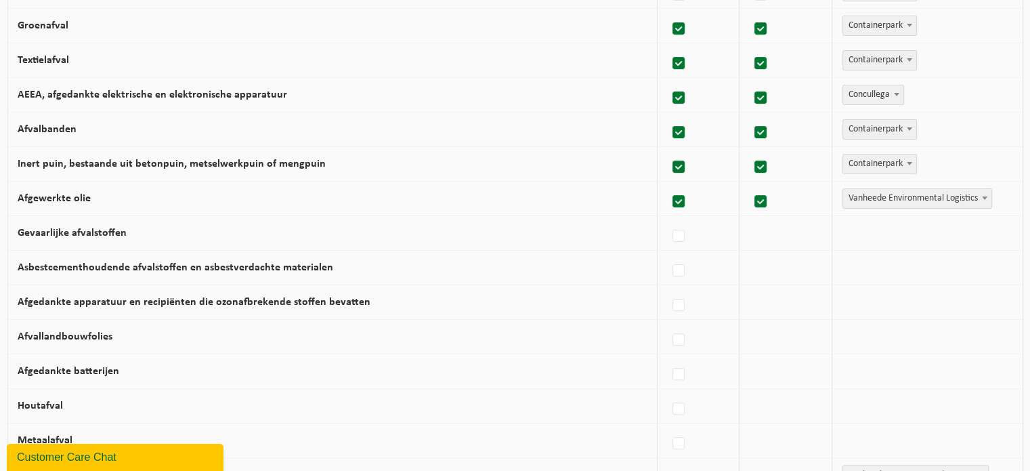
click at [921, 200] on span "Vanheede Environmental Logistics" at bounding box center [917, 198] width 148 height 19
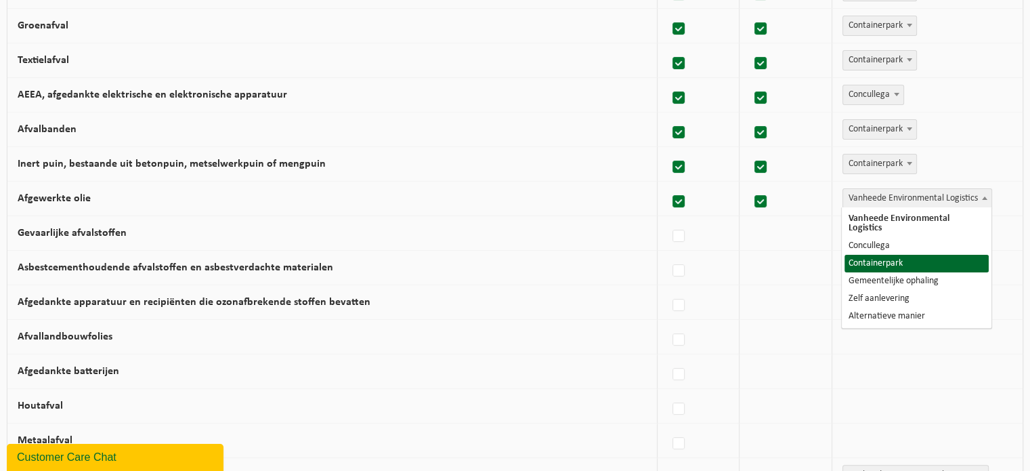
select select "Containerpark"
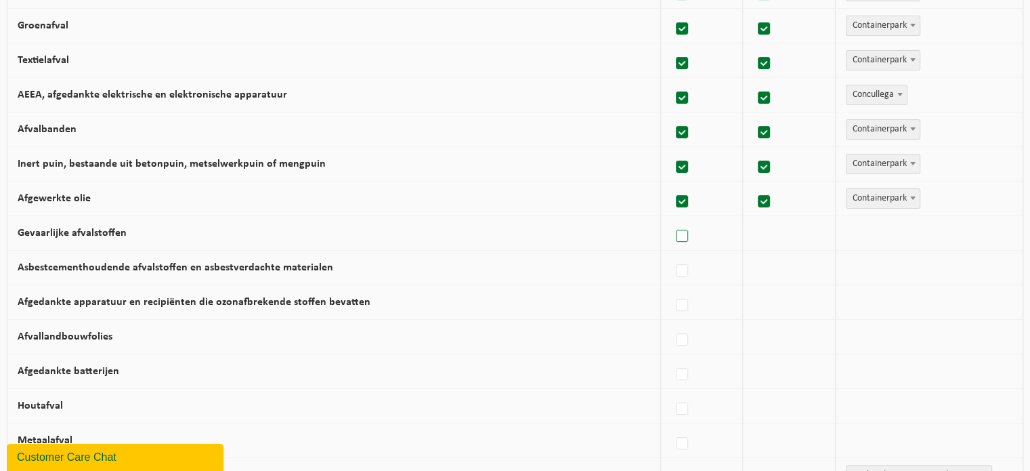
click at [688, 228] on label at bounding box center [682, 236] width 19 height 20
click at [671, 219] on input "Gevaarlijke afvalstoffen" at bounding box center [671, 219] width 1 height 1
checkbox input "true"
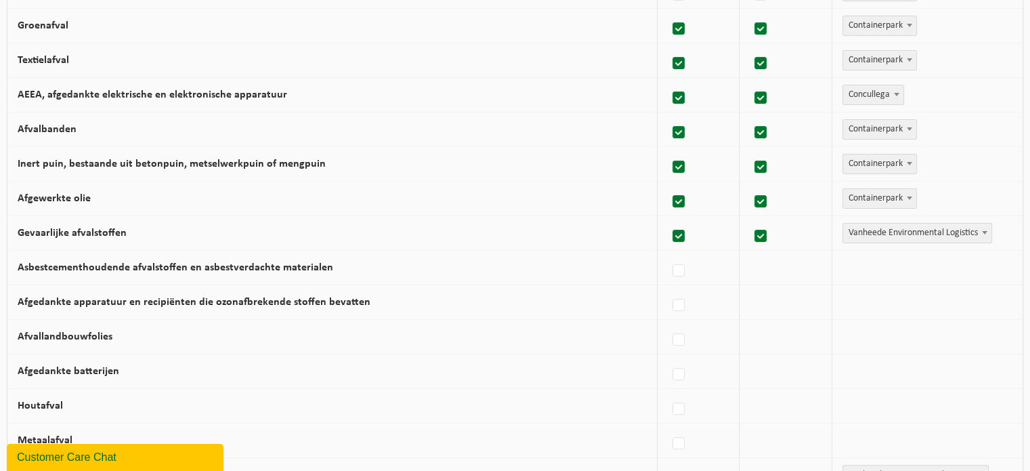
click at [927, 232] on span "Vanheede Environmental Logistics" at bounding box center [917, 233] width 148 height 19
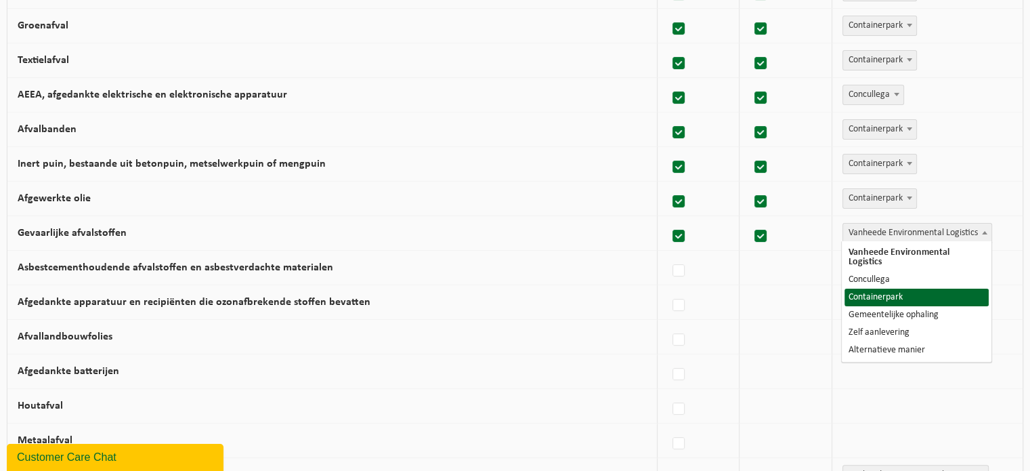
select select "Containerpark"
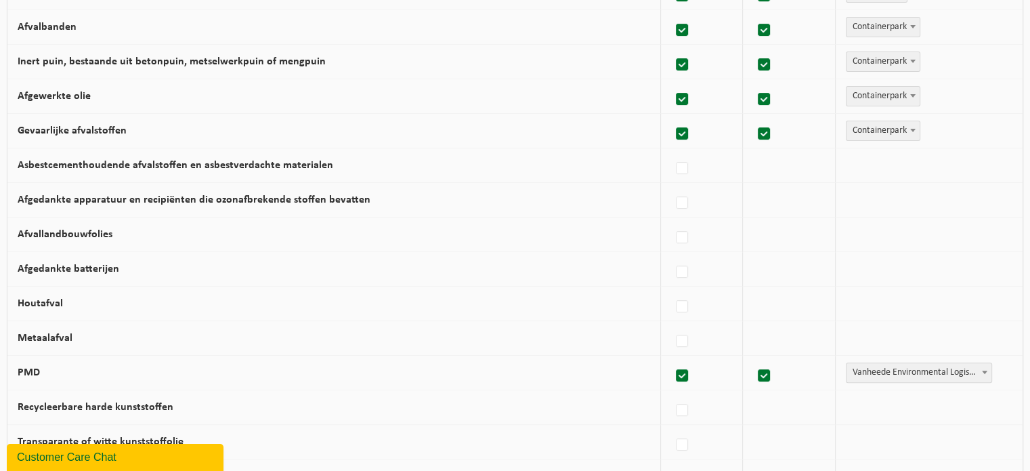
scroll to position [428, 0]
click at [684, 164] on label at bounding box center [682, 168] width 19 height 20
click at [671, 151] on input "Asbestcementhoudende afvalstoffen en asbestverdachte materialen" at bounding box center [671, 150] width 1 height 1
checkbox input "true"
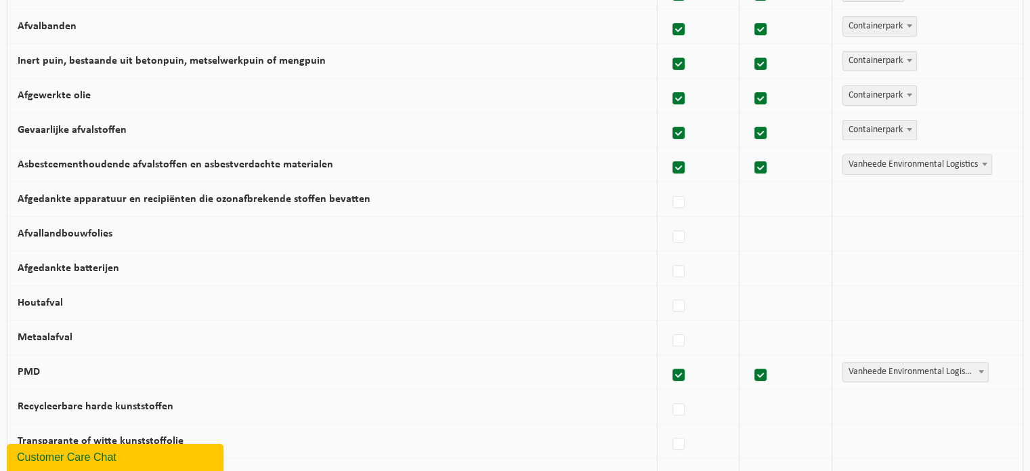
click at [872, 169] on span "Vanheede Environmental Logistics" at bounding box center [917, 164] width 148 height 19
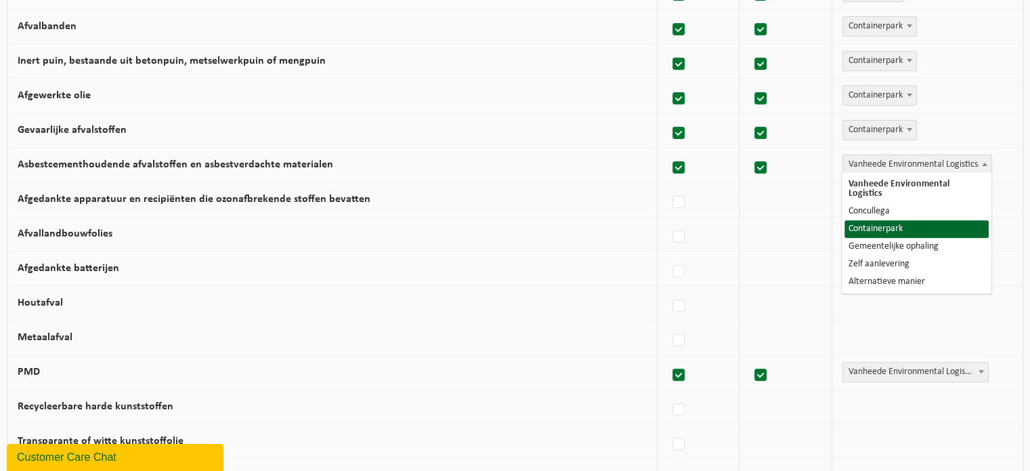
select select "Containerpark"
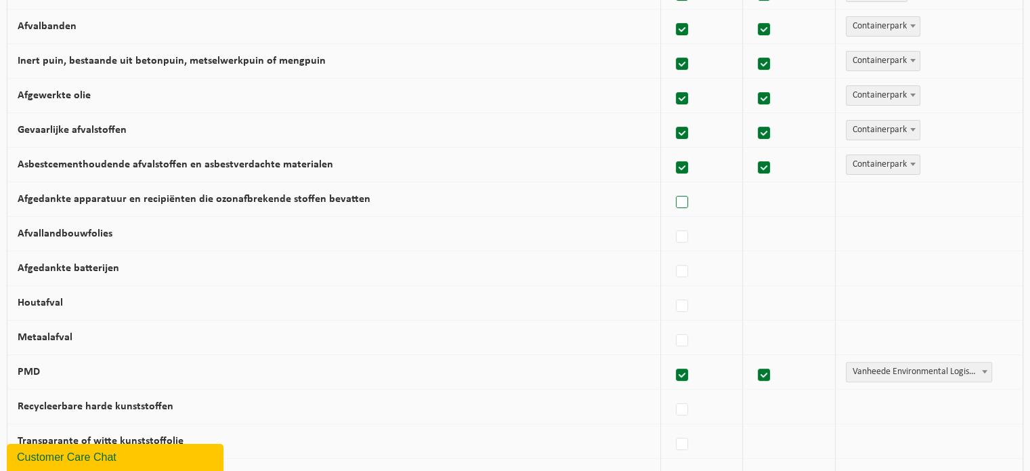
click at [682, 194] on label at bounding box center [682, 202] width 19 height 20
click at [671, 186] on input "Afgedankte apparatuur en recipiënten die ozonafbrekende stoffen bevatten" at bounding box center [671, 185] width 1 height 1
checkbox input "true"
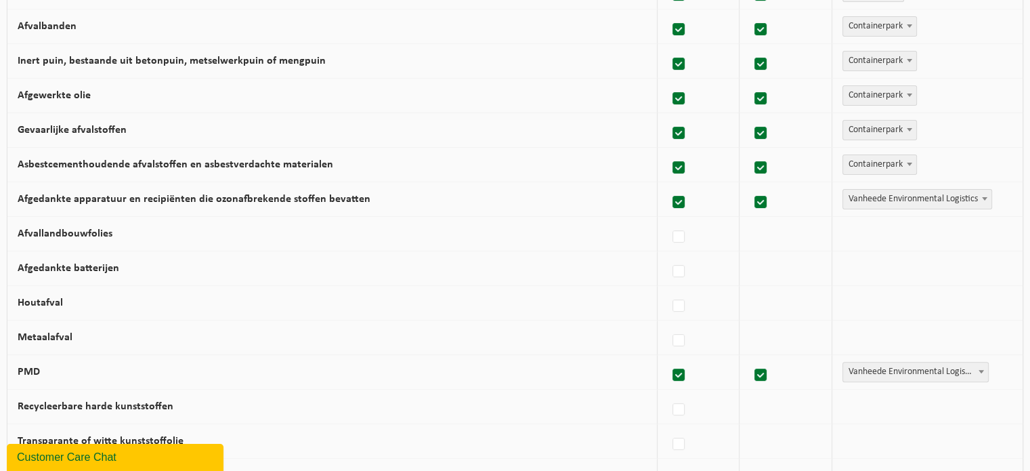
click at [866, 190] on span "Vanheede Environmental Logistics" at bounding box center [917, 199] width 148 height 19
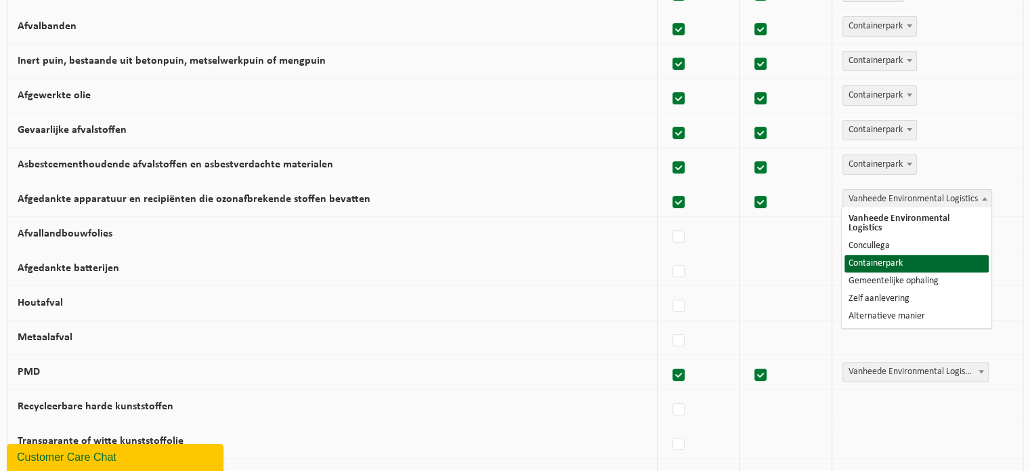
select select "Gemeentelijke ophaling"
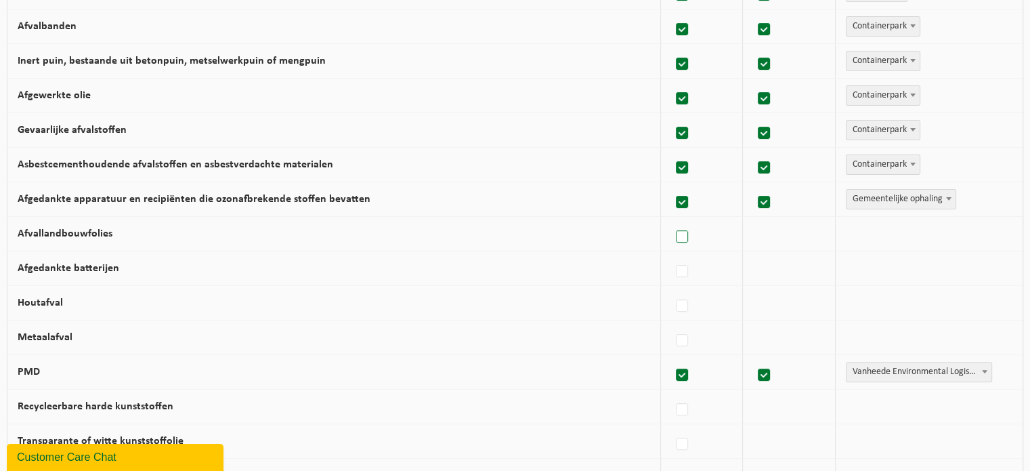
click at [687, 234] on label at bounding box center [682, 237] width 19 height 20
click at [671, 220] on input "Afvallandbouwfolies" at bounding box center [671, 219] width 1 height 1
checkbox input "true"
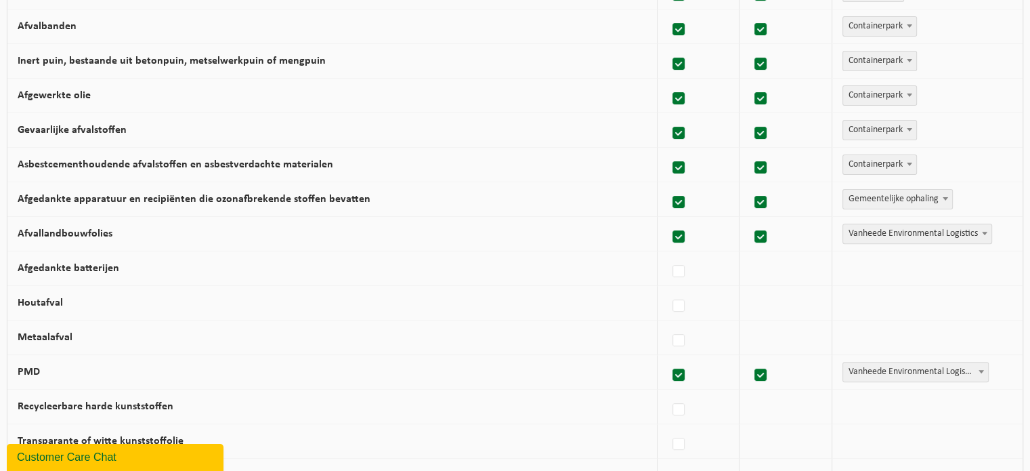
click at [876, 233] on span "Vanheede Environmental Logistics" at bounding box center [917, 233] width 148 height 19
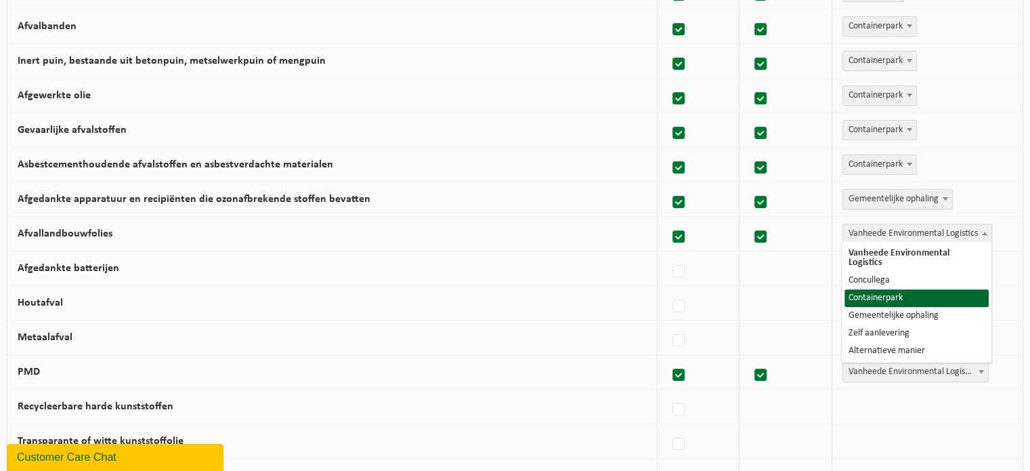
select select "Containerpark"
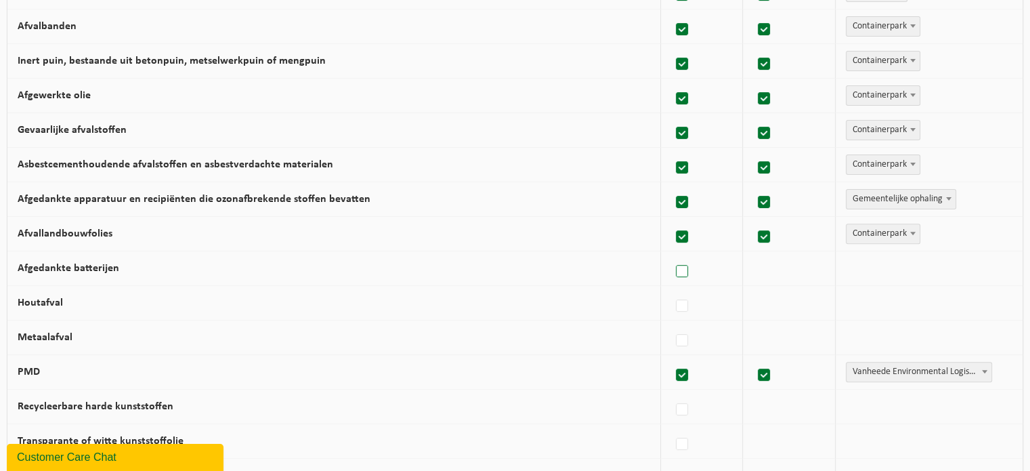
click at [686, 261] on label at bounding box center [682, 271] width 19 height 20
click at [671, 255] on input "Afgedankte batterijen" at bounding box center [671, 254] width 1 height 1
checkbox input "true"
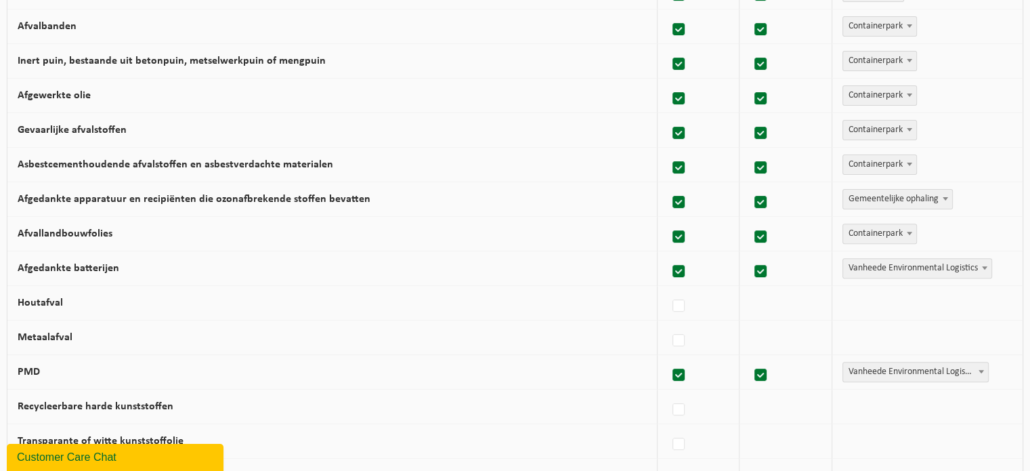
click at [856, 259] on span "Vanheede Environmental Logistics" at bounding box center [917, 268] width 148 height 19
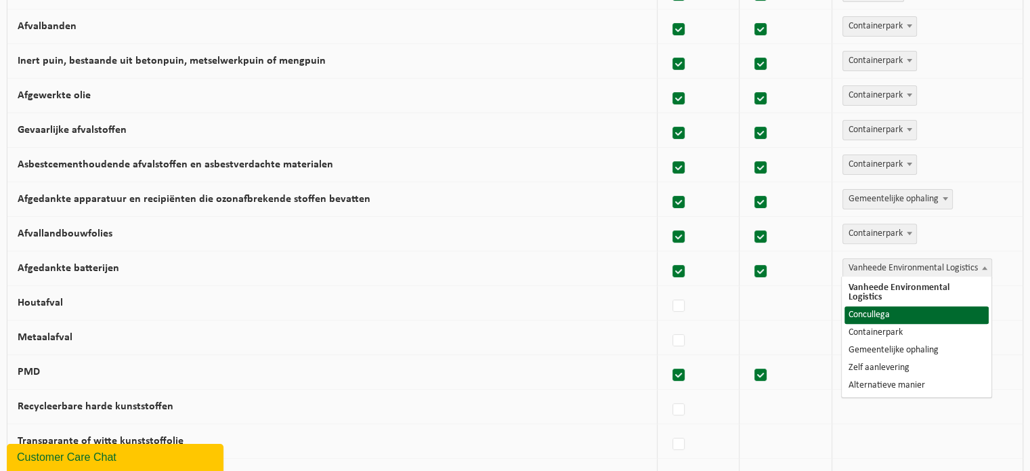
select select "Concullega"
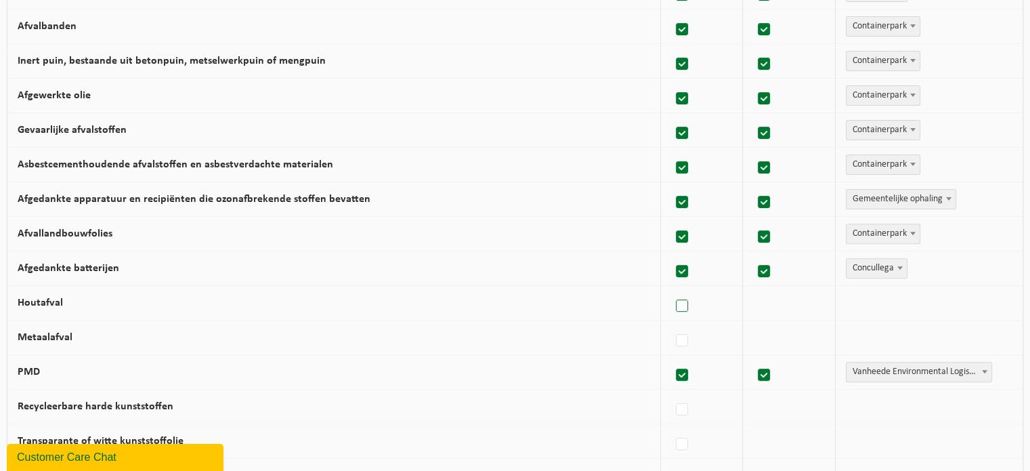
click at [682, 303] on label at bounding box center [682, 306] width 19 height 20
click at [671, 289] on input "Houtafval" at bounding box center [671, 289] width 1 height 1
checkbox input "true"
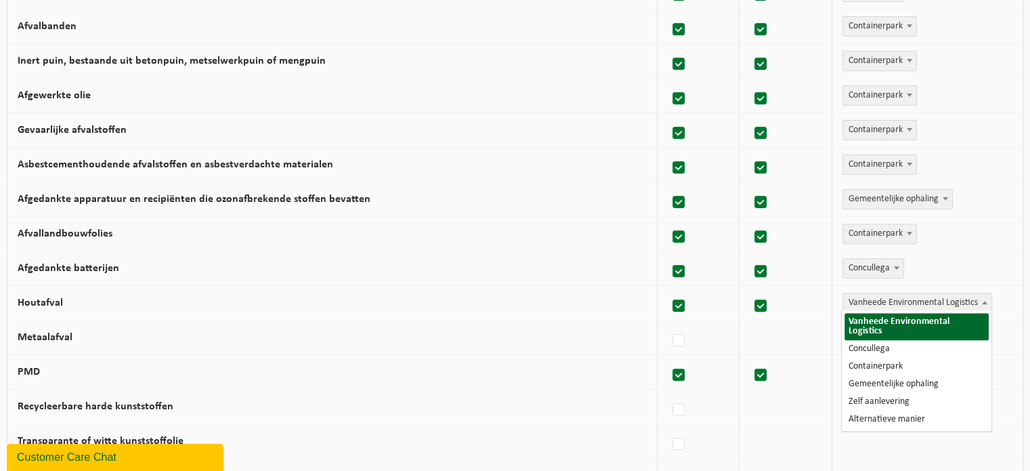
click at [876, 299] on span "Vanheede Environmental Logistics" at bounding box center [917, 302] width 148 height 19
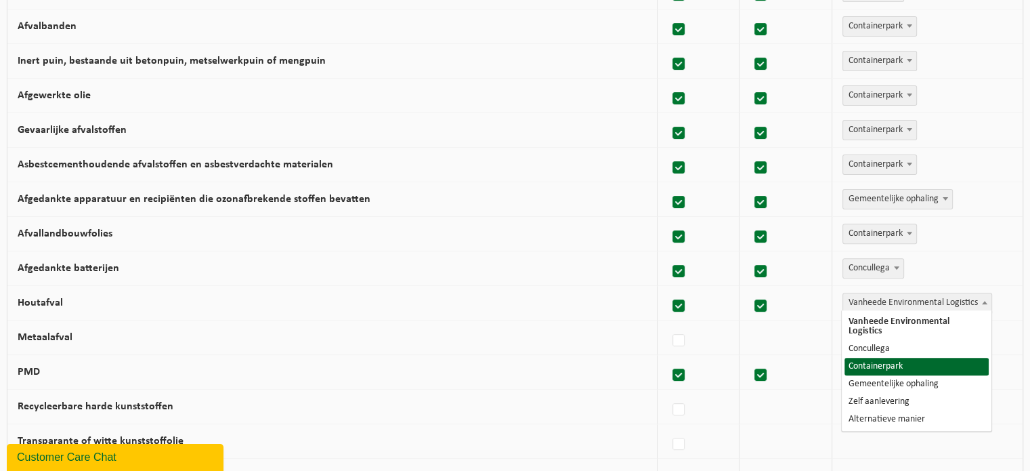
select select "Containerpark"
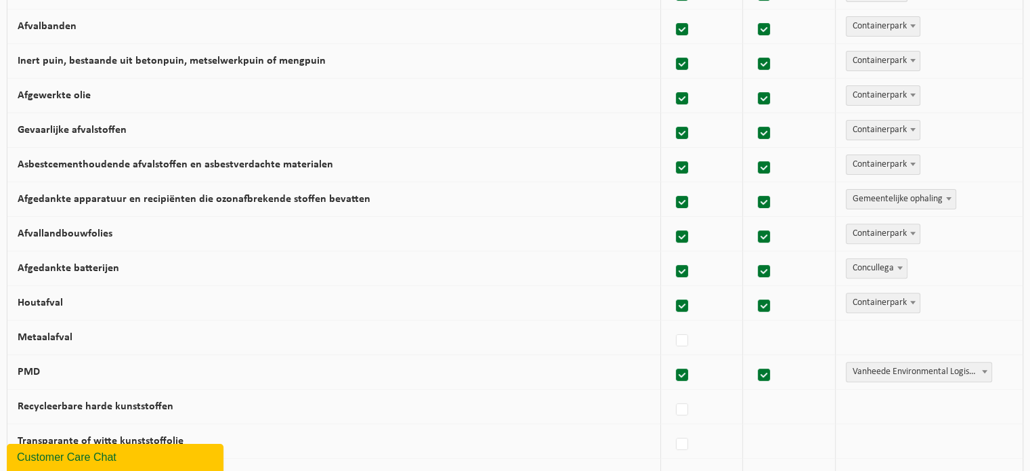
click at [676, 337] on div at bounding box center [701, 337] width 61 height 27
click at [687, 337] on label at bounding box center [682, 341] width 19 height 20
click at [671, 324] on input "Metaalafval" at bounding box center [671, 323] width 1 height 1
checkbox input "true"
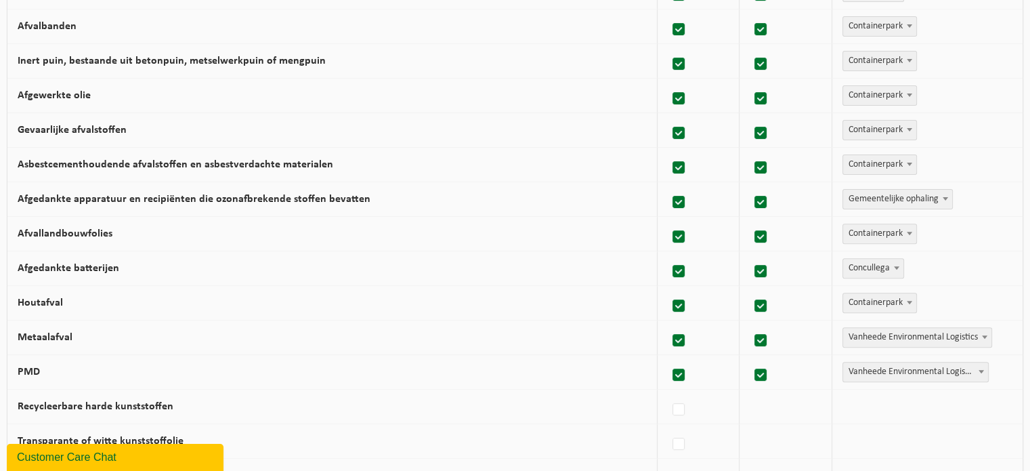
click at [878, 329] on span "Vanheede Environmental Logistics" at bounding box center [917, 337] width 148 height 19
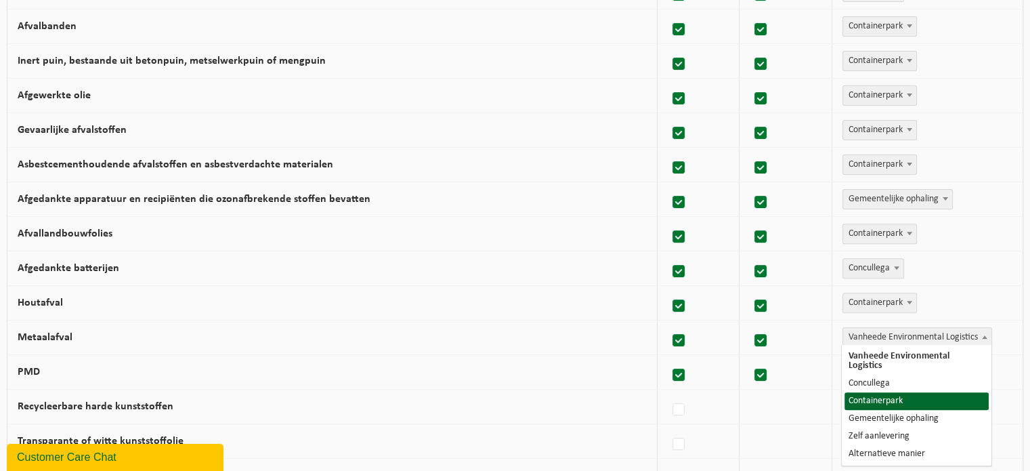
select select "Containerpark"
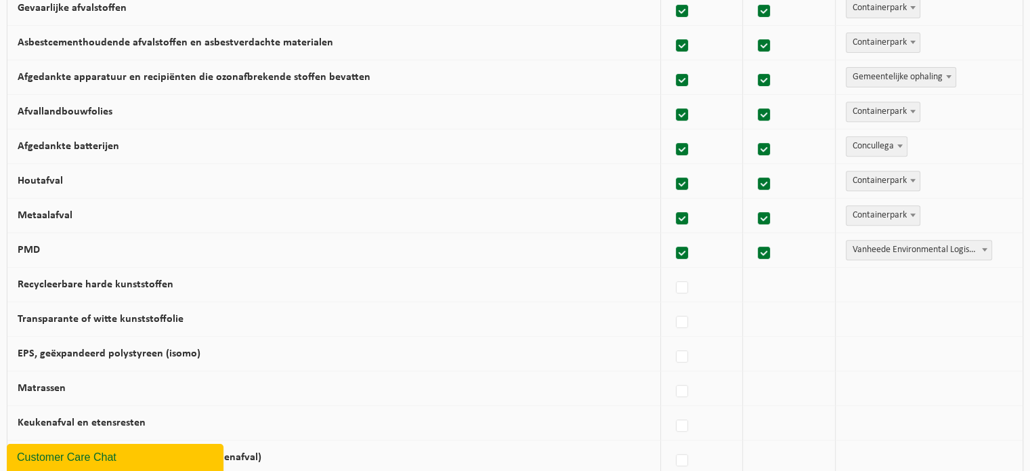
scroll to position [585, 0]
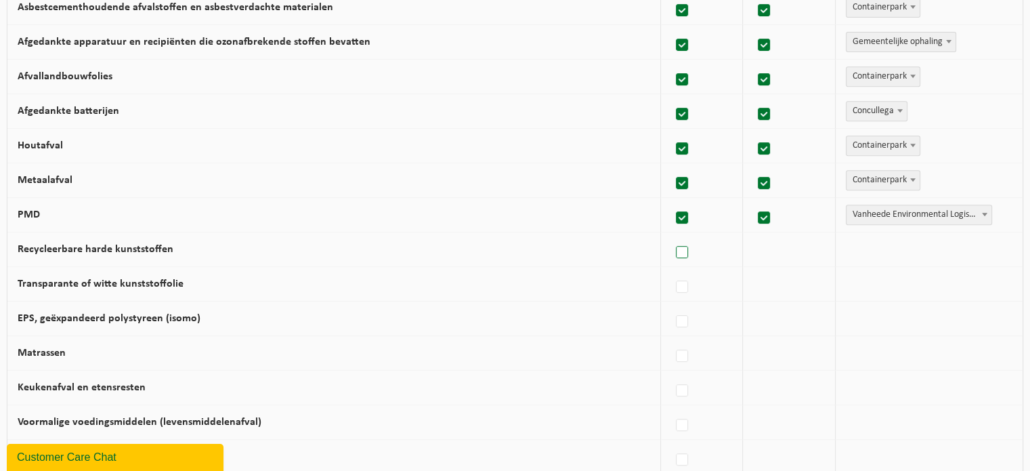
click at [692, 258] on label at bounding box center [682, 252] width 19 height 20
click at [671, 236] on input "Recycleerbare harde kunststoffen" at bounding box center [671, 235] width 1 height 1
checkbox input "true"
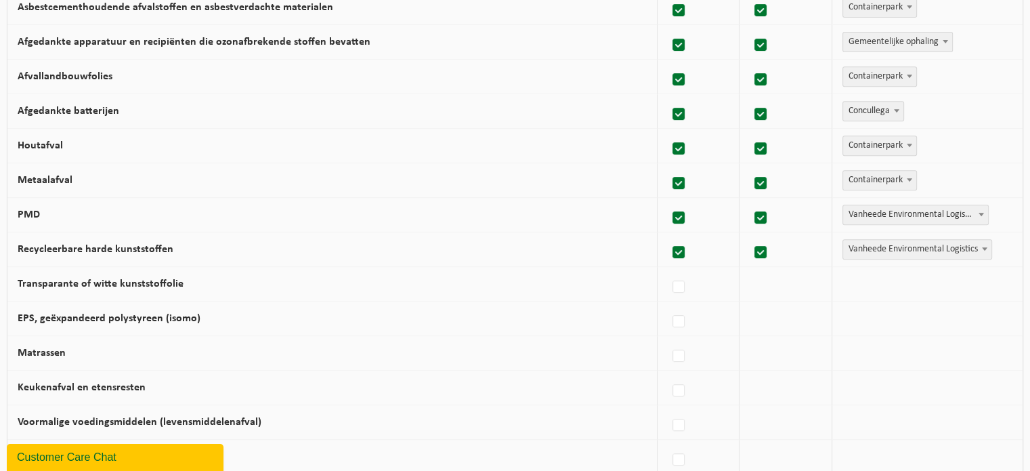
click at [872, 248] on span "Vanheede Environmental Logistics" at bounding box center [917, 249] width 148 height 19
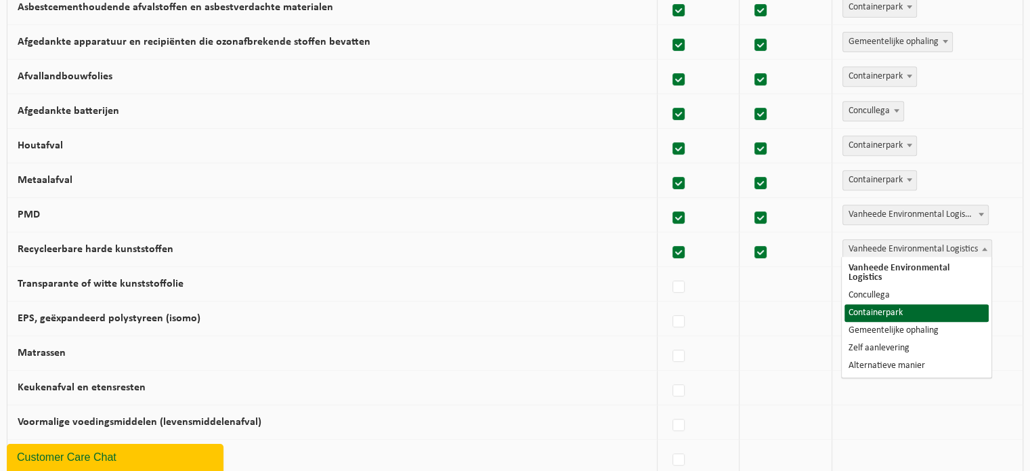
select select "Containerpark"
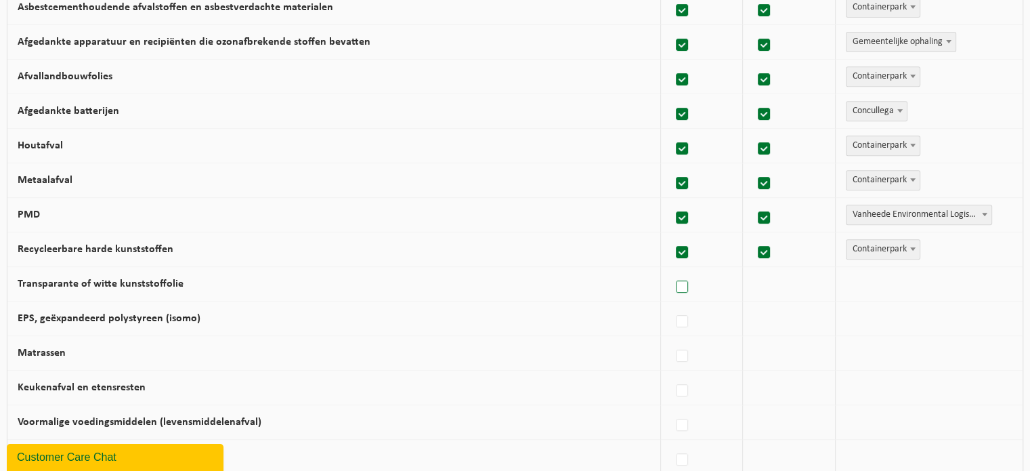
click at [685, 282] on label at bounding box center [682, 287] width 19 height 20
click at [671, 270] on input "Transparante of witte kunststoffolie" at bounding box center [671, 270] width 1 height 1
checkbox input "true"
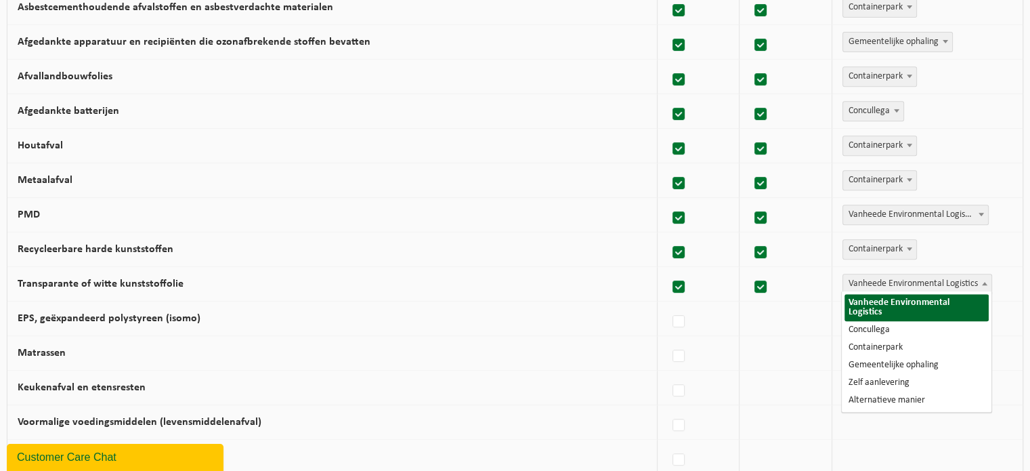
click at [855, 278] on span "Vanheede Environmental Logistics" at bounding box center [917, 283] width 148 height 19
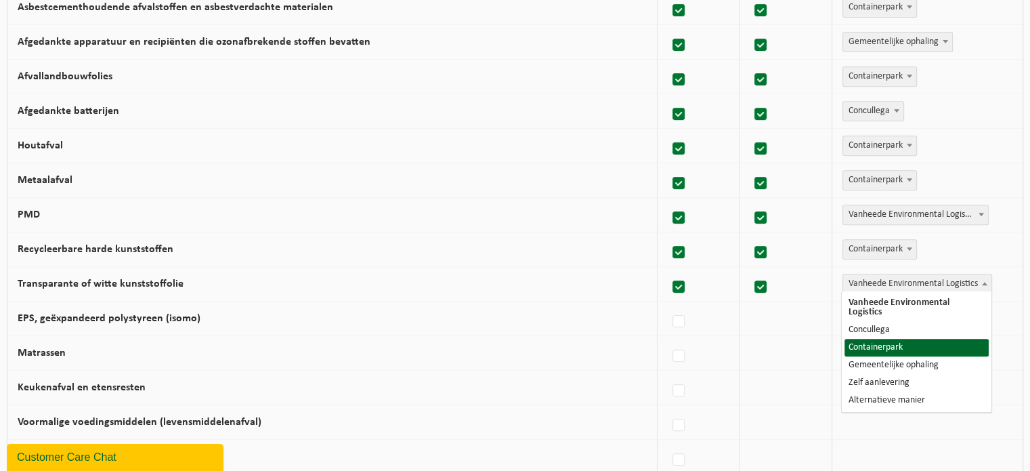
select select "Containerpark"
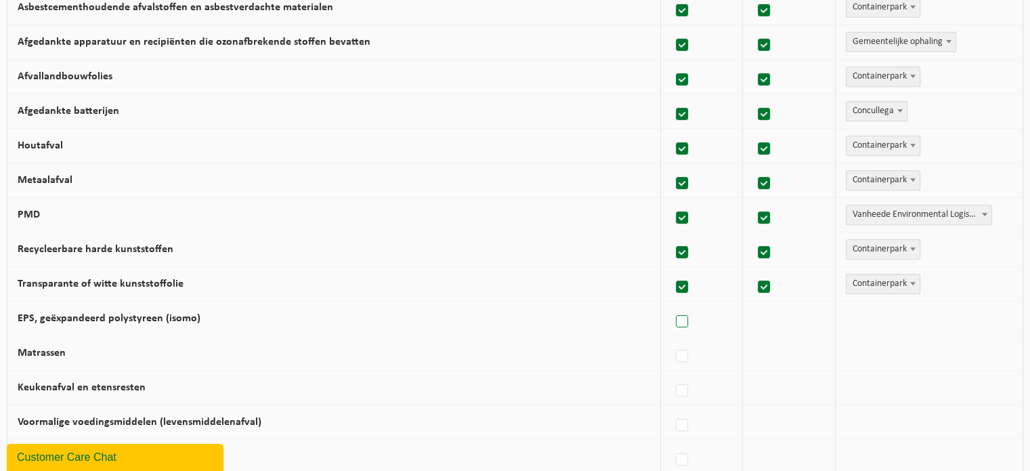
click at [688, 312] on label at bounding box center [682, 322] width 19 height 20
click at [671, 305] on input "EPS, geëxpandeerd polystyreen (isomo)" at bounding box center [671, 304] width 1 height 1
checkbox input "true"
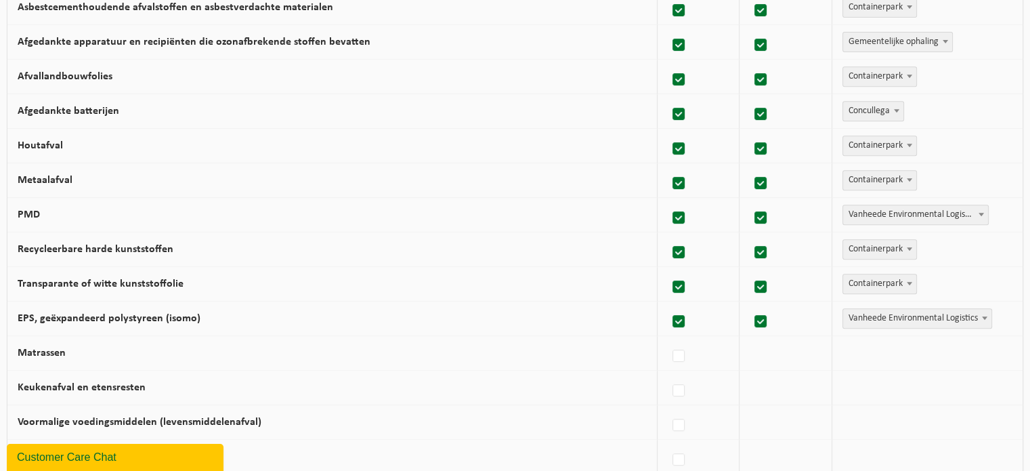
click at [890, 311] on span "Vanheede Environmental Logistics" at bounding box center [917, 318] width 148 height 19
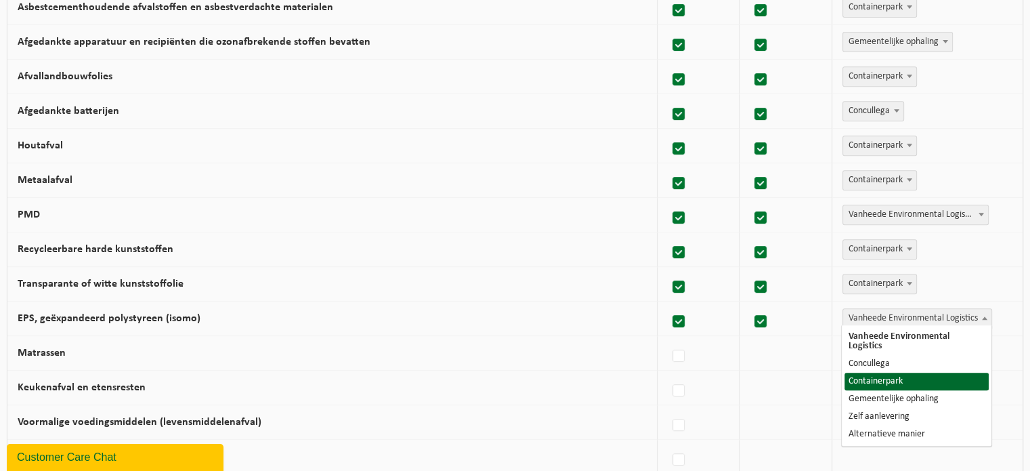
select select "Containerpark"
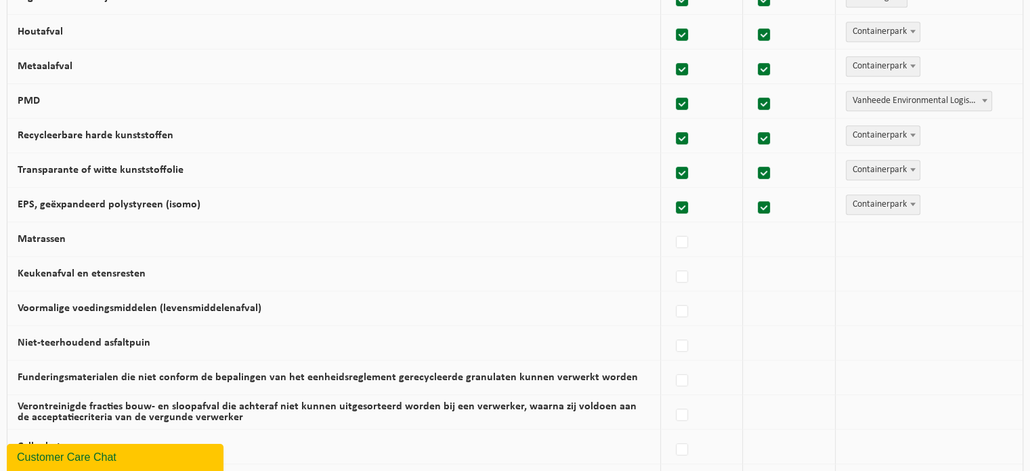
scroll to position [700, 0]
click at [685, 245] on label at bounding box center [682, 242] width 19 height 20
click at [671, 225] on input "Matrassen" at bounding box center [671, 224] width 1 height 1
checkbox input "true"
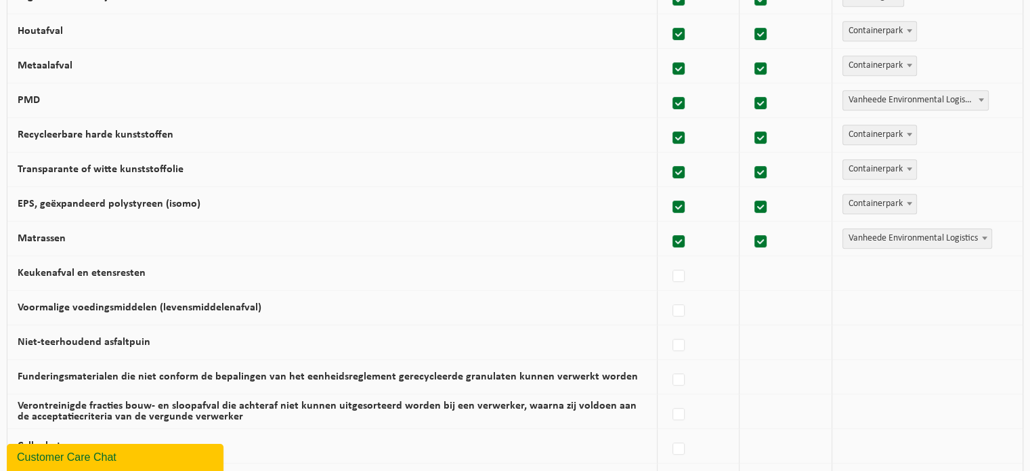
click at [867, 238] on span "Vanheede Environmental Logistics" at bounding box center [917, 238] width 148 height 19
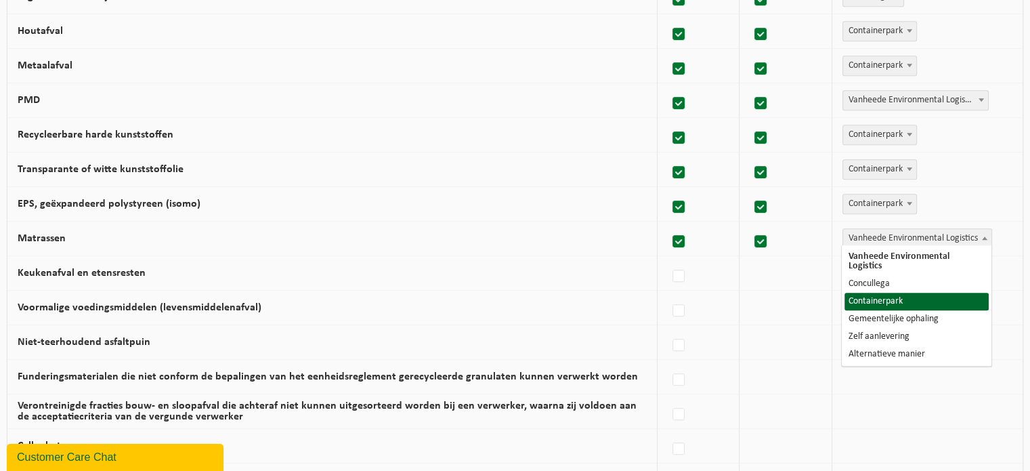
select select "Containerpark"
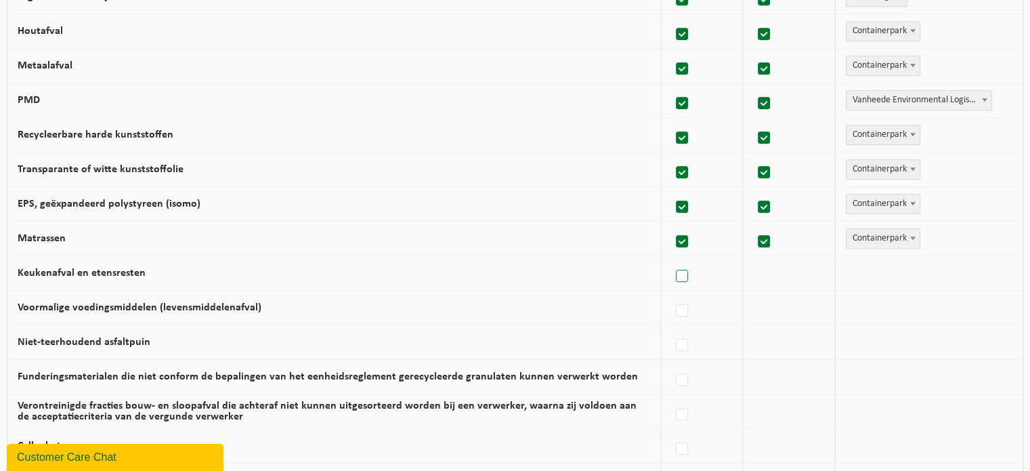
click at [688, 267] on label at bounding box center [682, 276] width 19 height 20
click at [671, 259] on input "Keukenafval en etensresten" at bounding box center [671, 259] width 1 height 1
checkbox input "true"
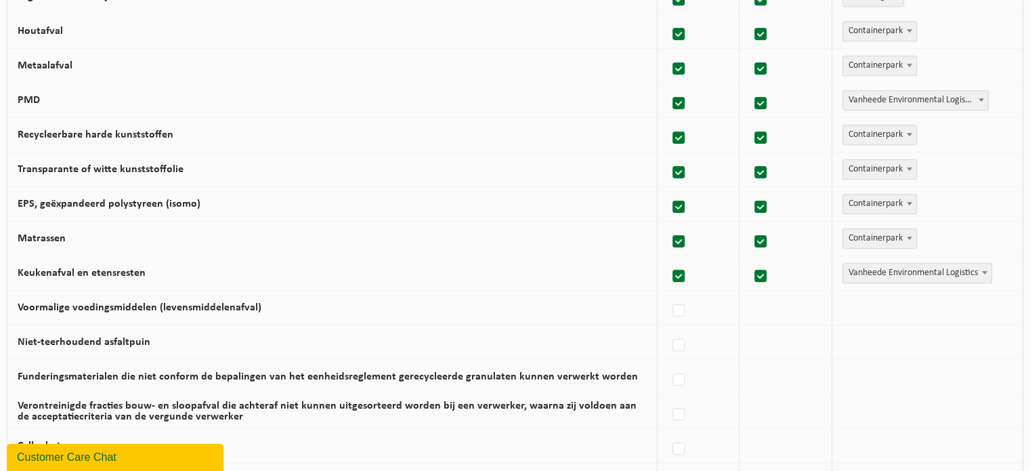
click at [891, 263] on span "Vanheede Environmental Logistics" at bounding box center [917, 272] width 148 height 19
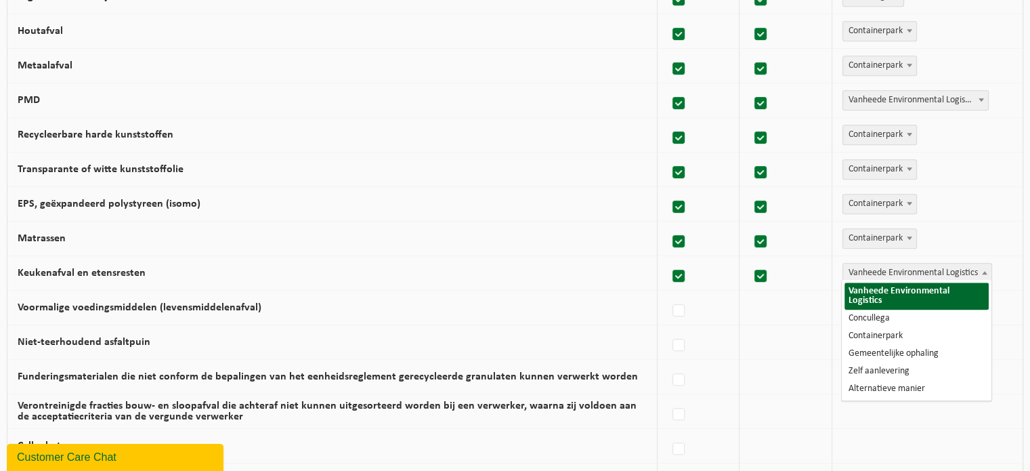
click at [891, 263] on span "Vanheede Environmental Logistics" at bounding box center [917, 272] width 148 height 19
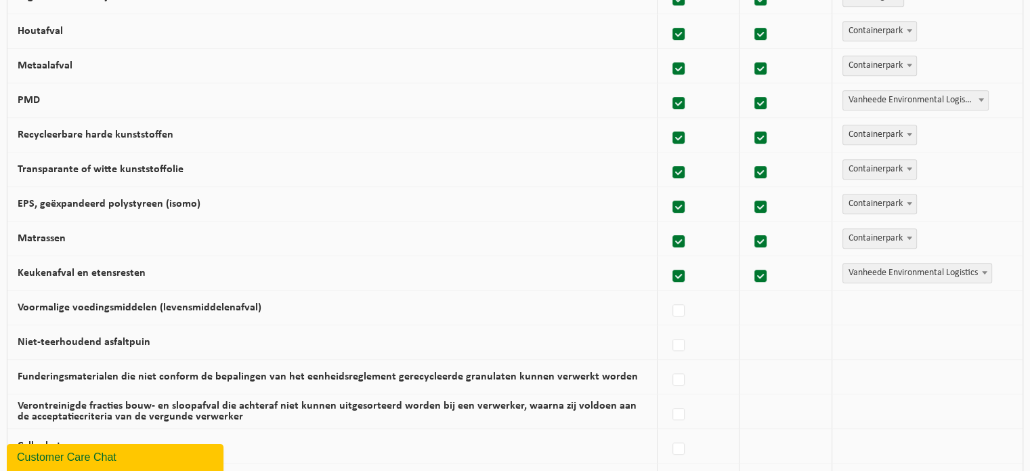
click at [960, 305] on td "Vanheede Environmental Logistics Concullega Containerpark Gemeentelijke ophalin…" at bounding box center [927, 308] width 190 height 35
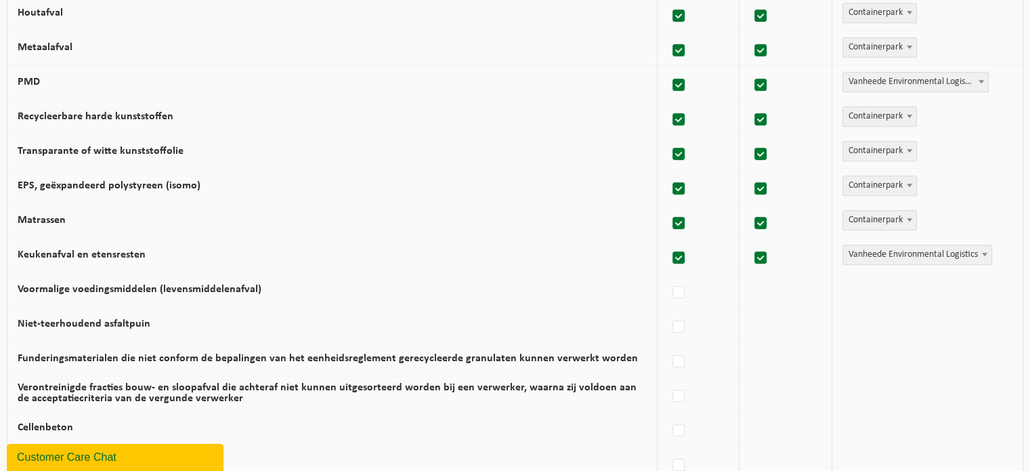
scroll to position [730, 0]
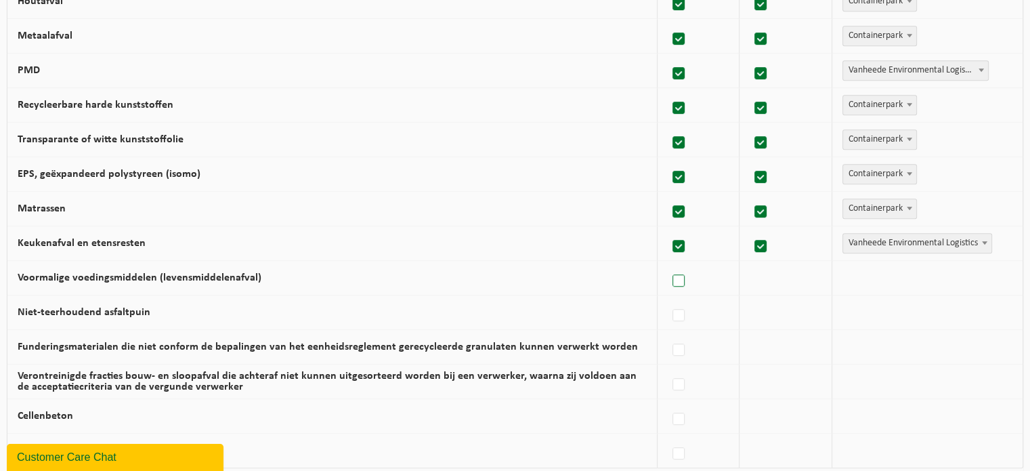
click at [675, 280] on label at bounding box center [679, 281] width 19 height 20
click at [668, 264] on input "Voormalige voedingsmiddelen (levensmiddelenafval)" at bounding box center [667, 263] width 1 height 1
checkbox input "true"
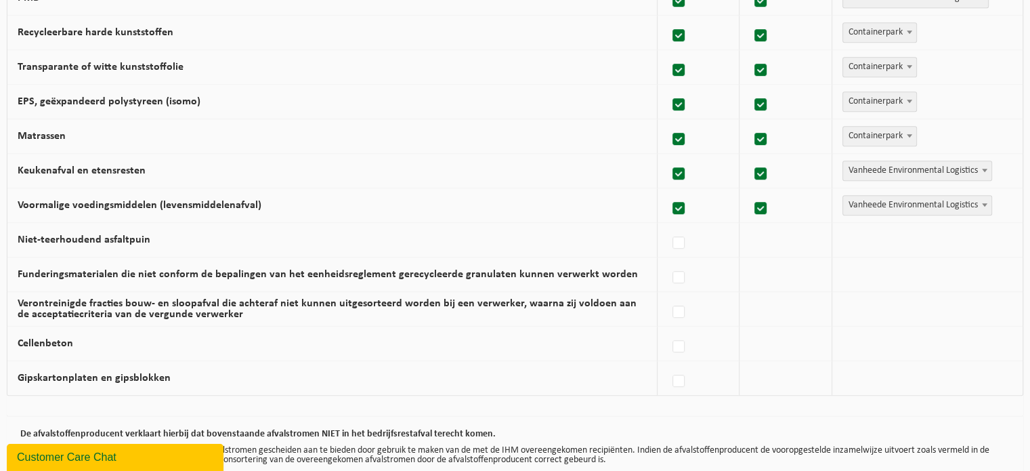
scroll to position [839, 0]
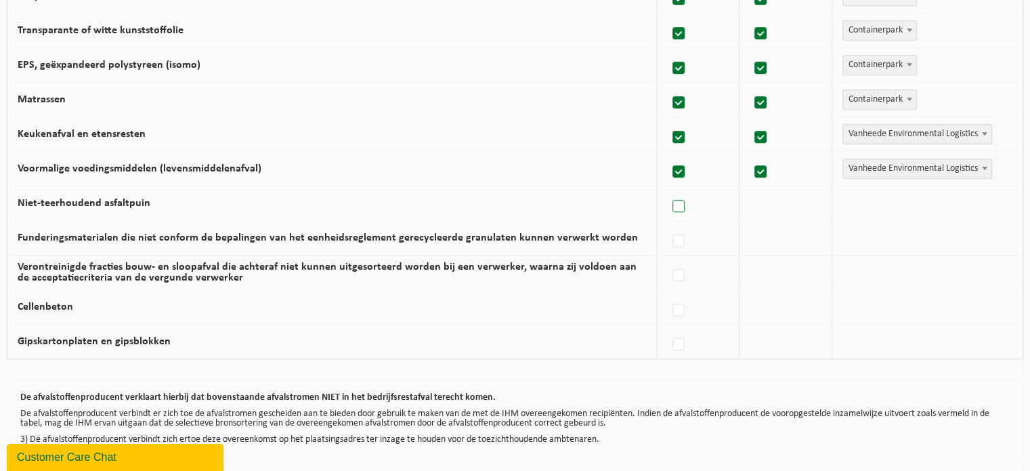
click at [686, 196] on label at bounding box center [679, 206] width 19 height 20
click at [668, 190] on input "Niet-teerhoudend asfaltpuin" at bounding box center [667, 189] width 1 height 1
checkbox input "true"
click at [871, 205] on span "Vanheede Environmental Logistics" at bounding box center [917, 203] width 148 height 19
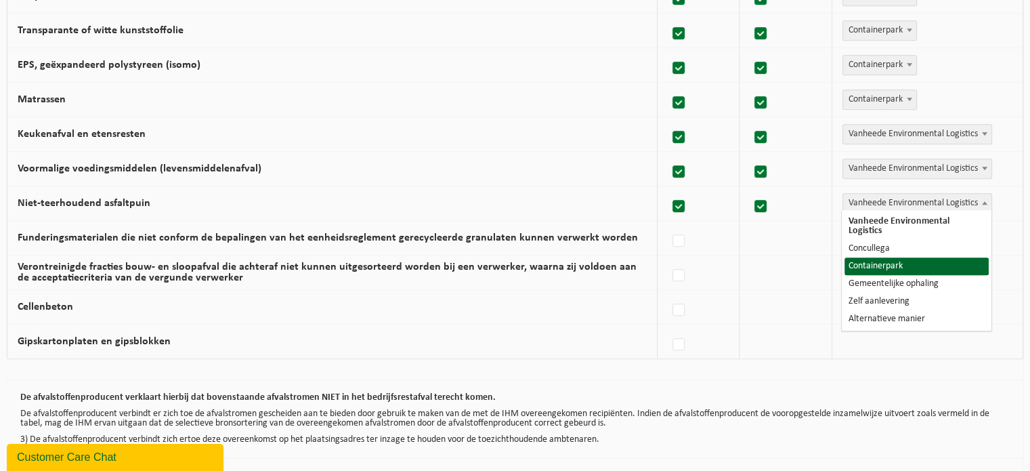
select select "Containerpark"
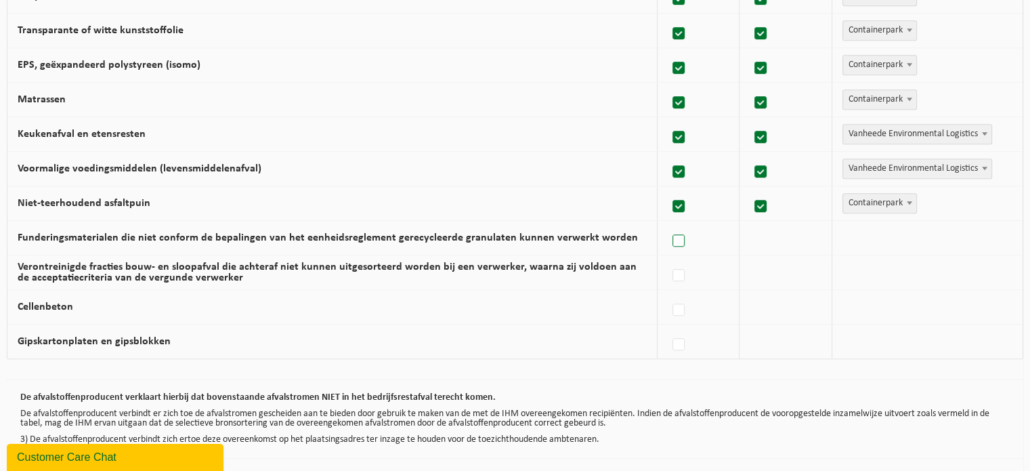
click at [680, 236] on label at bounding box center [679, 241] width 19 height 20
click at [668, 224] on input "Funderingsmaterialen die niet conform de bepalingen van het eenheidsreglement g…" at bounding box center [667, 224] width 1 height 1
checkbox input "true"
click at [935, 228] on span "Vanheede Environmental Logistics" at bounding box center [917, 237] width 148 height 19
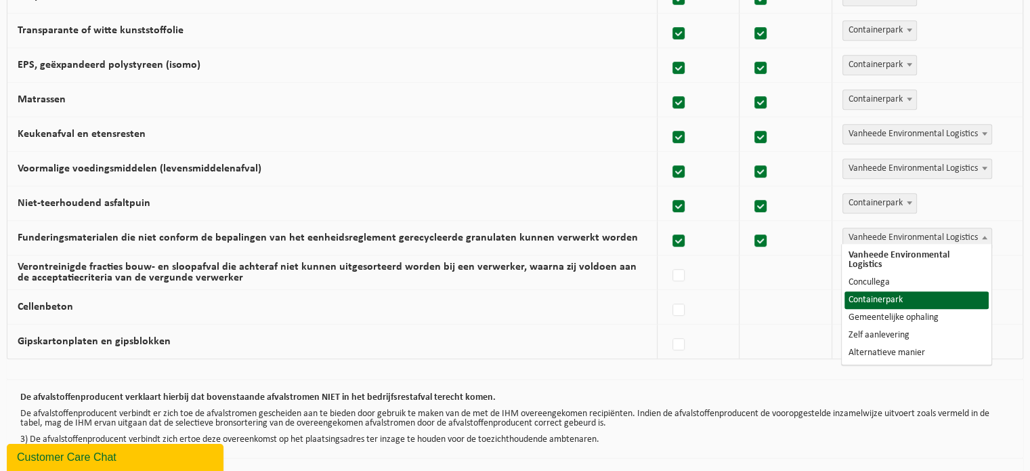
select select "Containerpark"
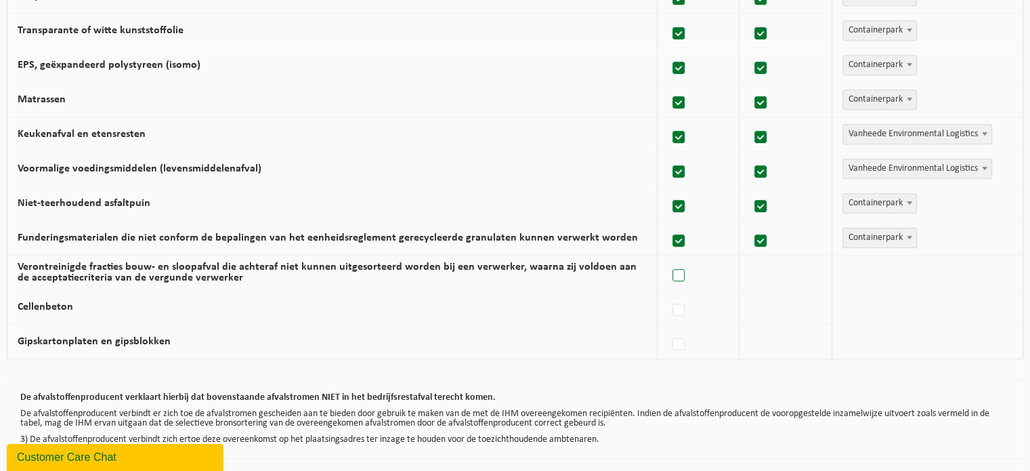
click at [681, 270] on label at bounding box center [679, 276] width 19 height 20
click at [668, 259] on input "Verontreinigde fracties bouw- en sloopafval die achteraf niet kunnen uitgesorte…" at bounding box center [667, 258] width 1 height 1
checkbox input "true"
click at [883, 262] on span "Vanheede Environmental Logistics" at bounding box center [918, 272] width 150 height 20
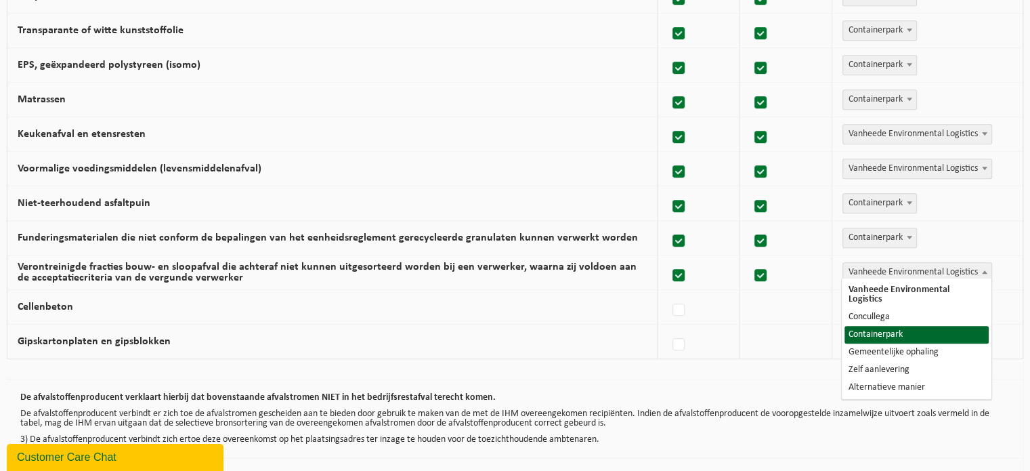
select select "Containerpark"
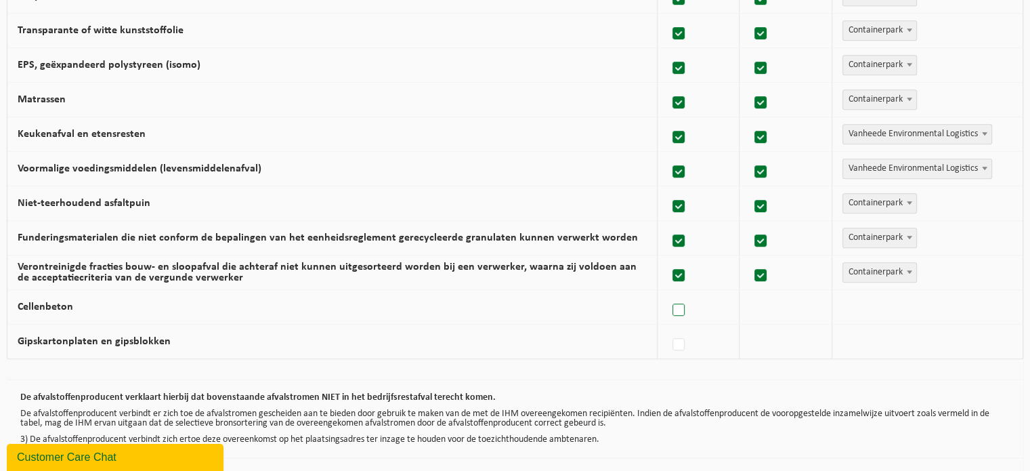
click at [675, 300] on label at bounding box center [679, 310] width 19 height 20
click at [668, 293] on input "Cellenbeton" at bounding box center [667, 293] width 1 height 1
checkbox input "true"
click at [877, 297] on span "Vanheede Environmental Logistics" at bounding box center [917, 306] width 148 height 19
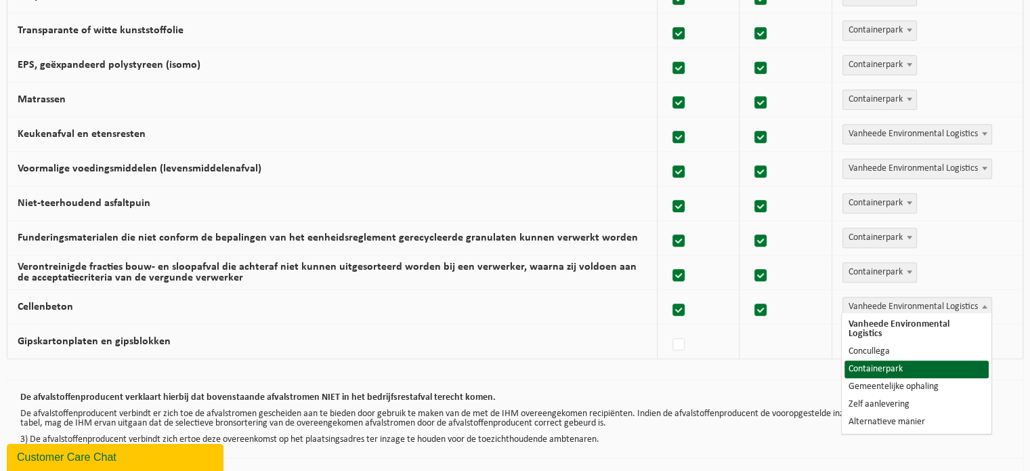
select select "Containerpark"
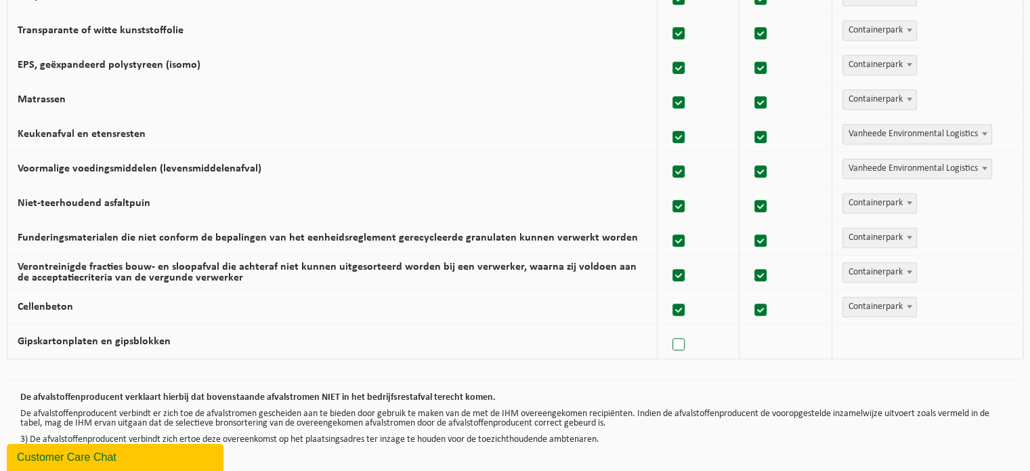
click at [685, 341] on label at bounding box center [679, 345] width 19 height 20
click at [668, 328] on input "Gipskartonplaten en gipsblokken" at bounding box center [667, 327] width 1 height 1
checkbox input "true"
click at [940, 332] on span "Vanheede Environmental Logistics" at bounding box center [917, 341] width 148 height 19
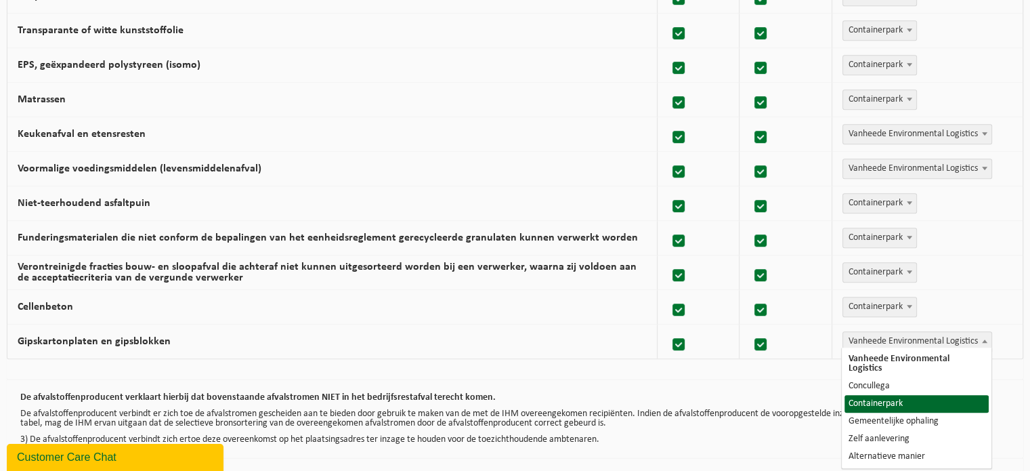
select select "Containerpark"
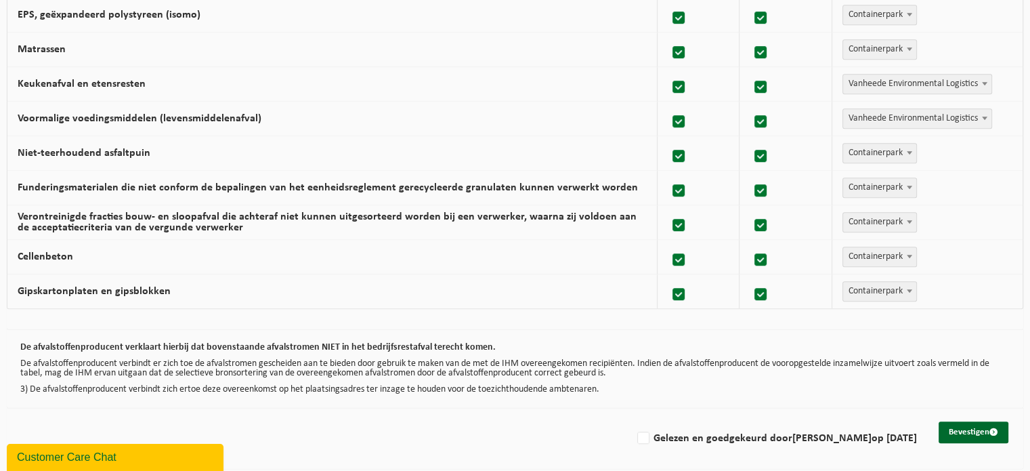
scroll to position [889, 0]
click at [981, 430] on button "Bevestigen" at bounding box center [974, 432] width 70 height 22
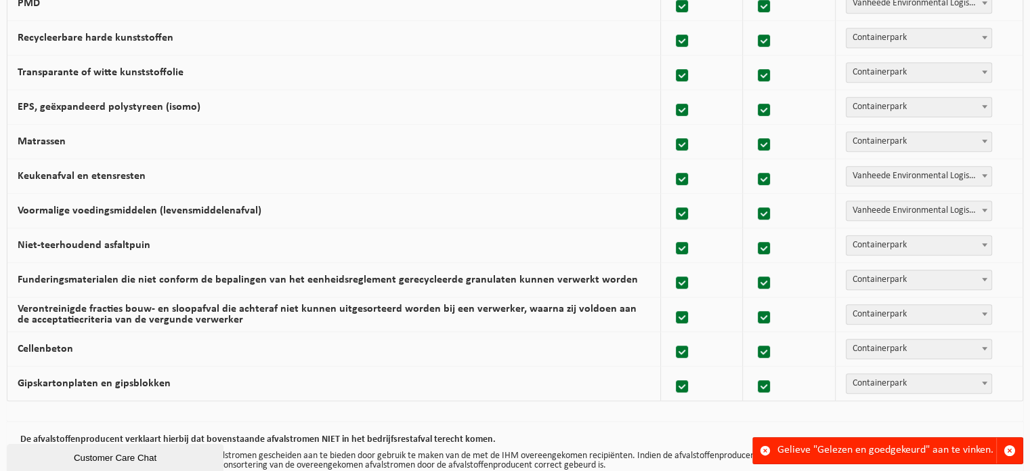
scroll to position [889, 0]
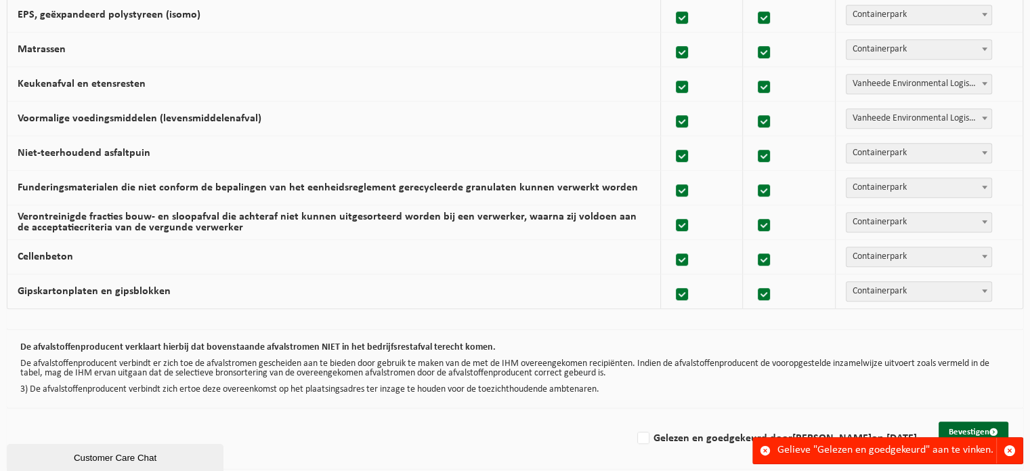
click at [635, 437] on label "Gelezen en goedgekeurd door KATRIEN DENORRE op 09/09/25" at bounding box center [776, 438] width 282 height 20
click at [632, 421] on input "Gelezen en goedgekeurd door KATRIEN DENORRE op 09/09/25" at bounding box center [632, 421] width 1 height 1
checkbox input "true"
click at [962, 426] on button "Bevestigen" at bounding box center [974, 432] width 70 height 22
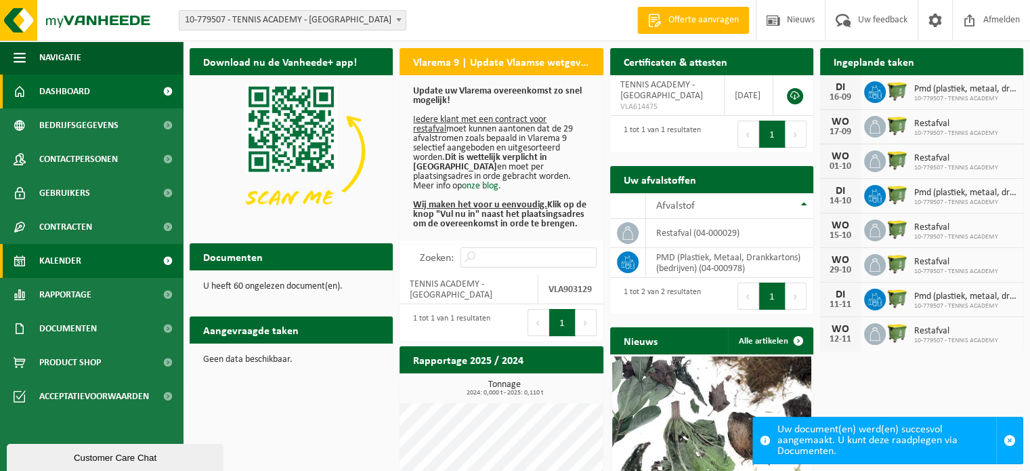
click at [94, 259] on link "Kalender" at bounding box center [91, 261] width 183 height 34
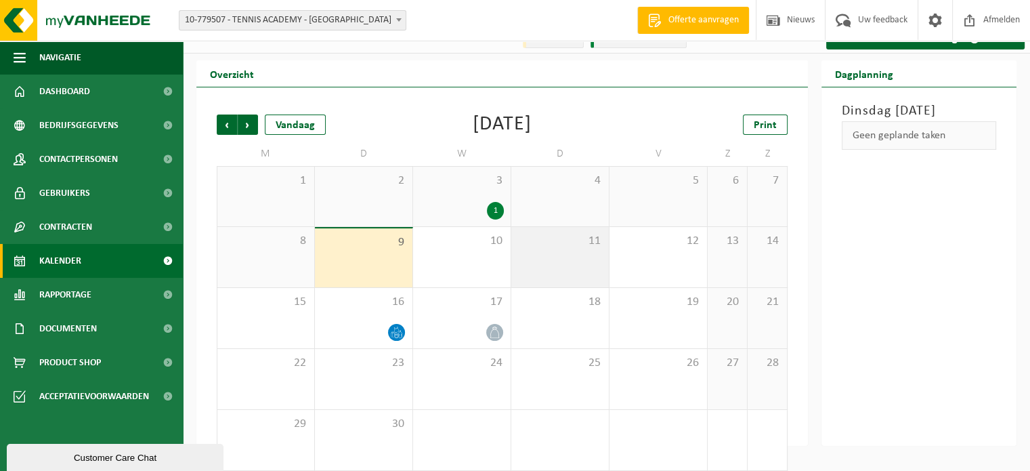
scroll to position [31, 0]
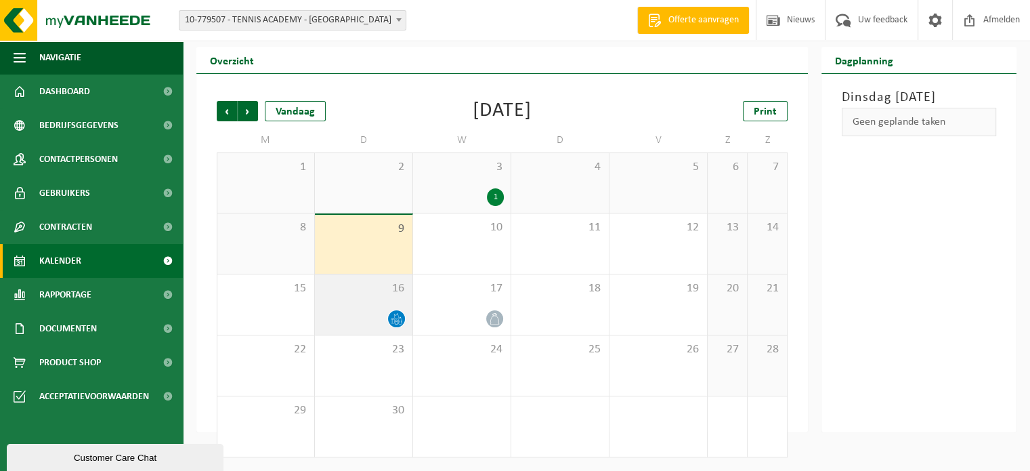
click at [401, 318] on icon at bounding box center [400, 317] width 1 height 1
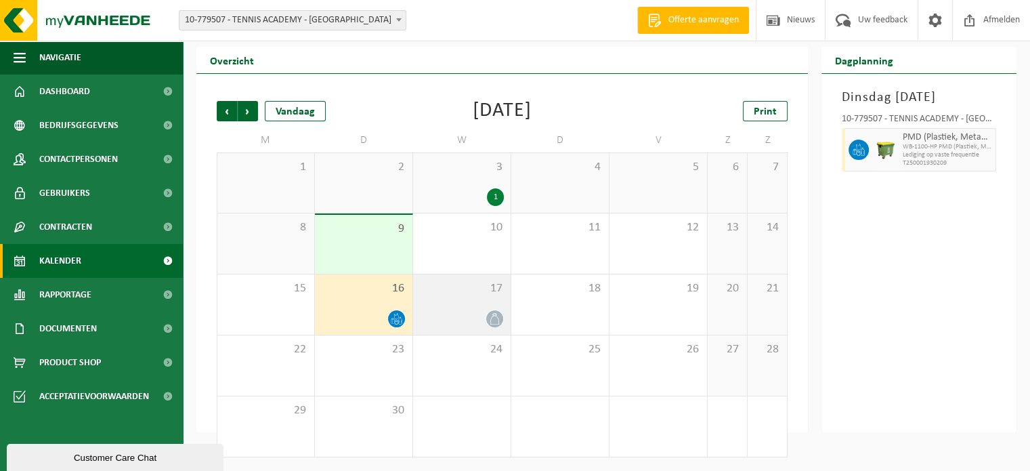
click at [496, 319] on icon at bounding box center [495, 319] width 12 height 12
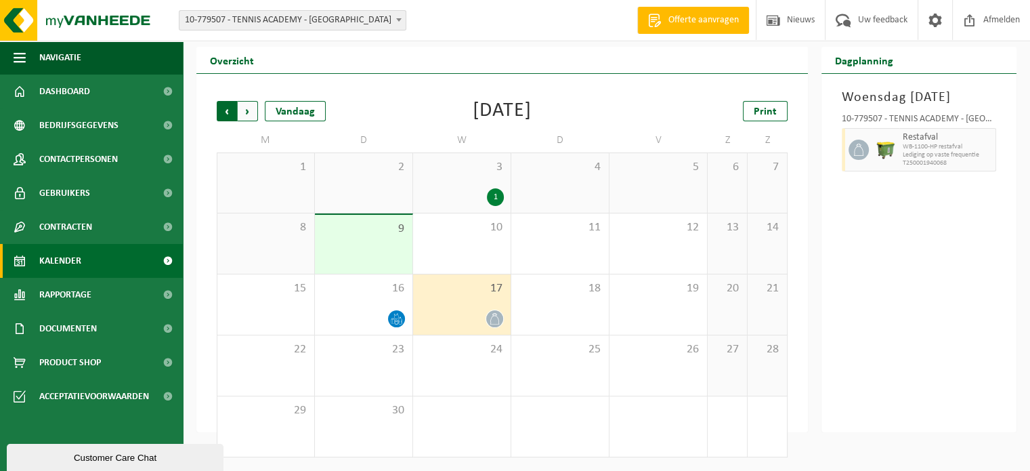
click at [250, 114] on span "Volgende" at bounding box center [248, 111] width 20 height 20
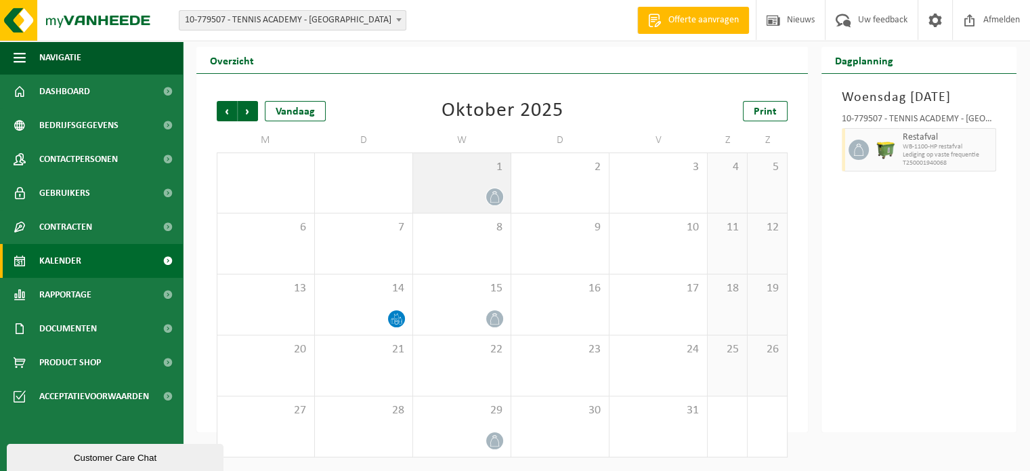
click at [494, 194] on icon at bounding box center [495, 197] width 12 height 12
